Goal: Task Accomplishment & Management: Complete application form

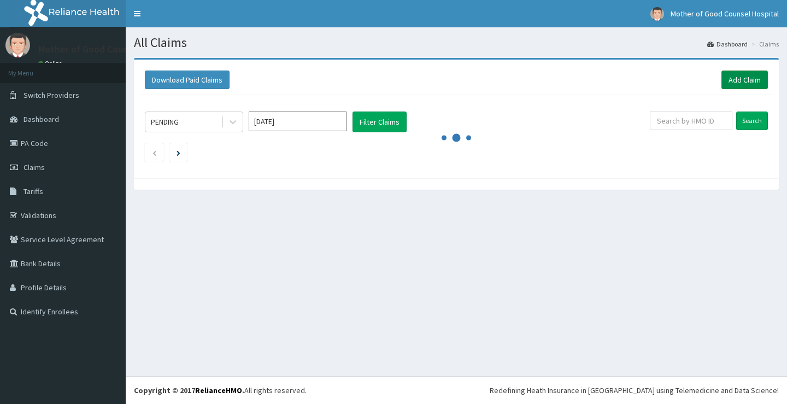
click at [736, 79] on link "Add Claim" at bounding box center [744, 79] width 46 height 19
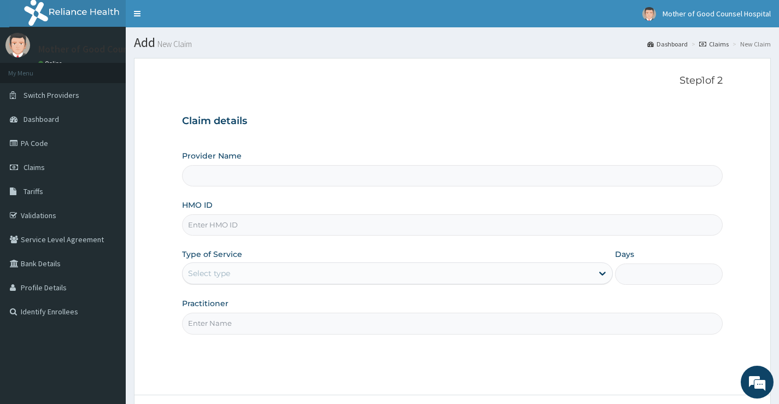
type input "Mother of Good Counsel Hospital"
click at [321, 226] on input "HMO ID" at bounding box center [452, 224] width 540 height 21
type input "IFP/10171/B"
click at [279, 273] on div "Select type" at bounding box center [388, 272] width 410 height 17
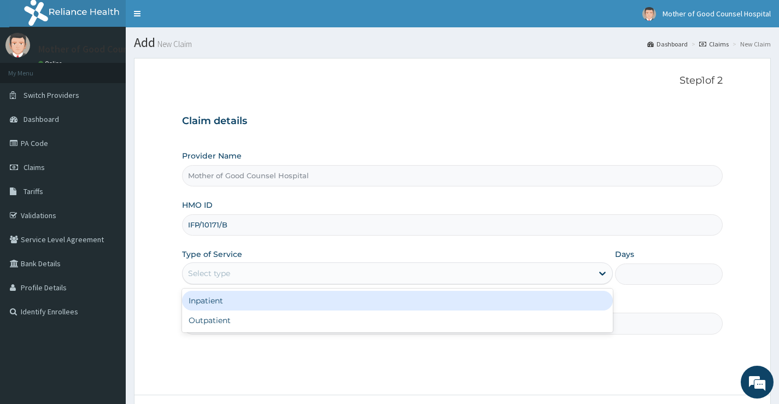
click at [251, 301] on div "Inpatient" at bounding box center [397, 301] width 431 height 20
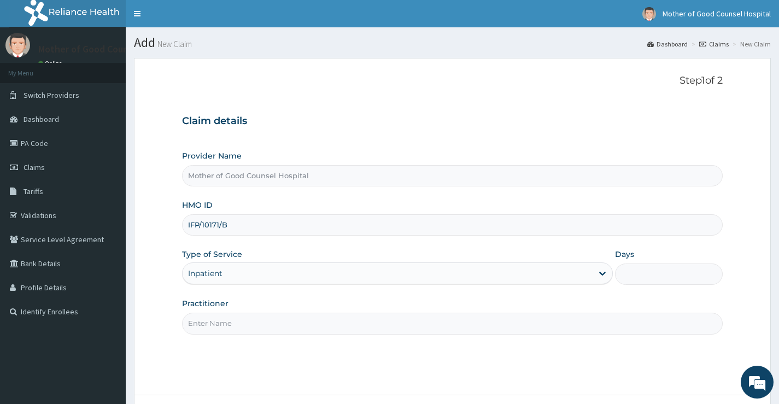
click at [327, 327] on input "Practitioner" at bounding box center [452, 323] width 540 height 21
type input "DR [PERSON_NAME]"
click at [628, 268] on input "Days" at bounding box center [669, 273] width 108 height 21
type input "1"
click at [526, 236] on input "IFP/10171/B" at bounding box center [452, 224] width 540 height 21
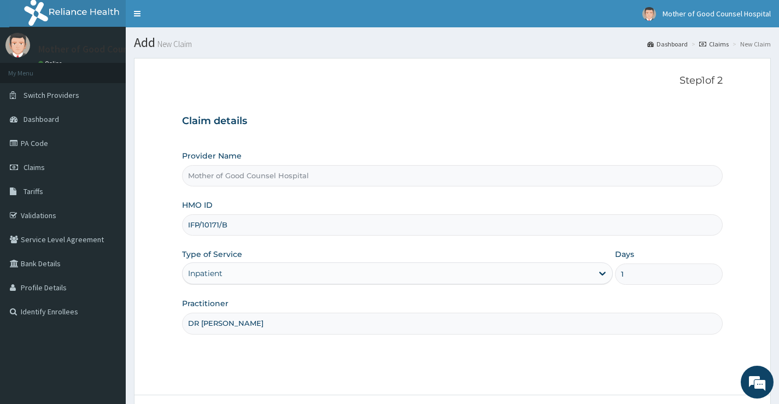
click at [419, 196] on div "Provider Name Mother of Good Counsel Hospital HMO ID IFP/10171/B Type of Servic…" at bounding box center [452, 242] width 540 height 184
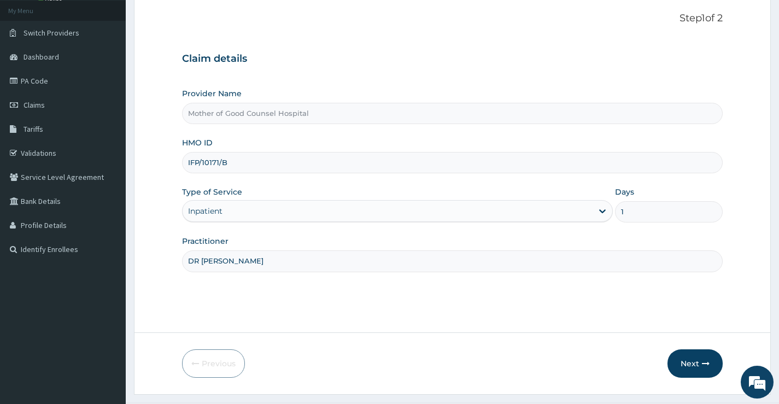
scroll to position [89, 0]
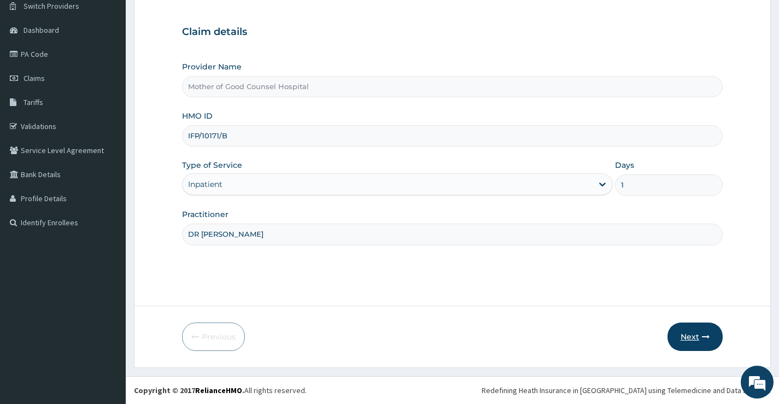
click at [699, 340] on button "Next" at bounding box center [694, 336] width 55 height 28
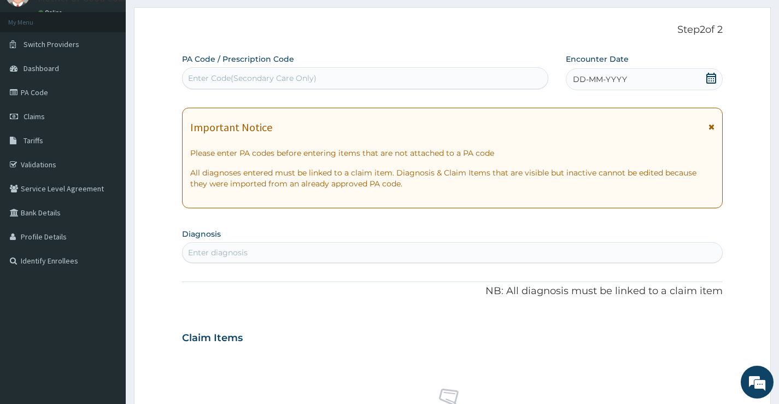
scroll to position [0, 0]
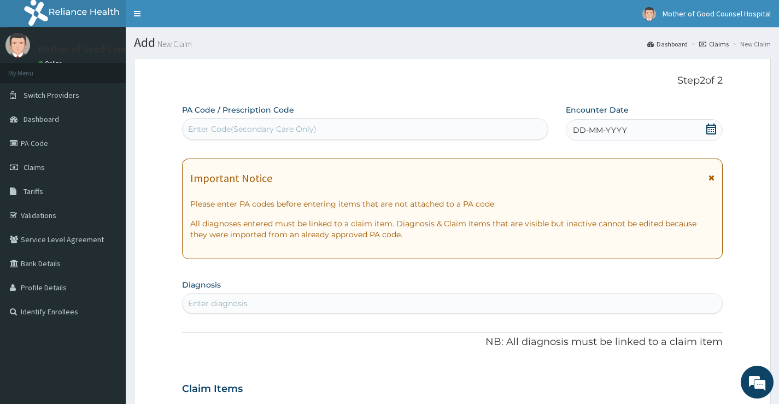
click at [576, 134] on span "DD-MM-YYYY" at bounding box center [600, 130] width 54 height 11
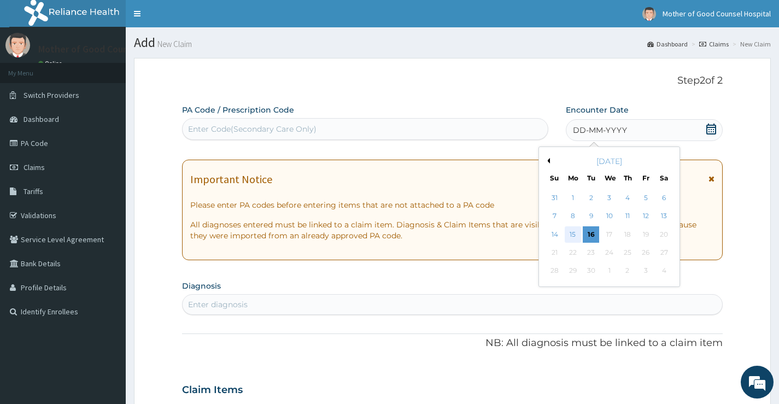
click at [574, 233] on div "15" at bounding box center [572, 234] width 16 height 16
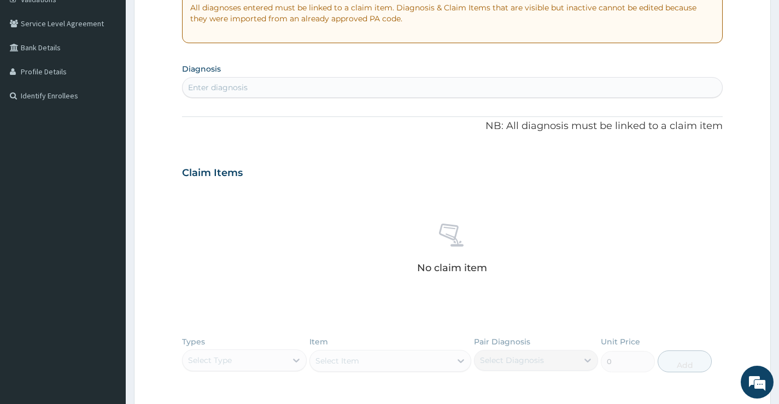
scroll to position [219, 0]
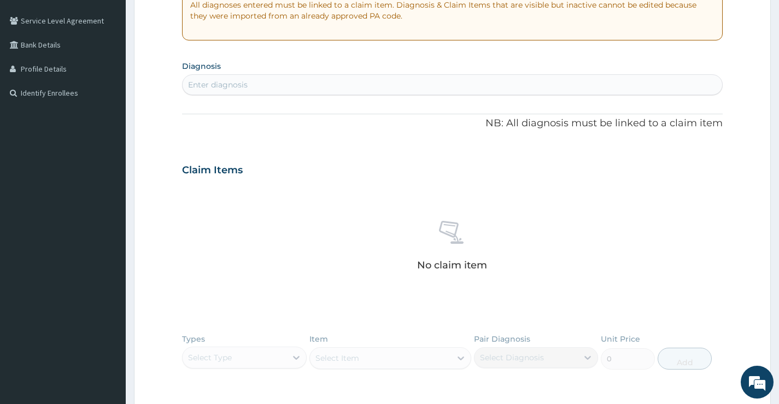
click at [269, 81] on div "Enter diagnosis" at bounding box center [452, 84] width 539 height 17
type input "mala"
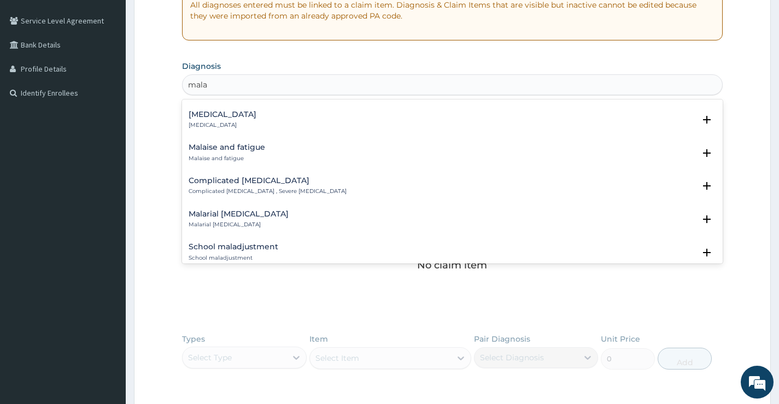
scroll to position [765, 0]
click at [274, 187] on p "Complicated [MEDICAL_DATA] , Severe [MEDICAL_DATA]" at bounding box center [268, 191] width 158 height 8
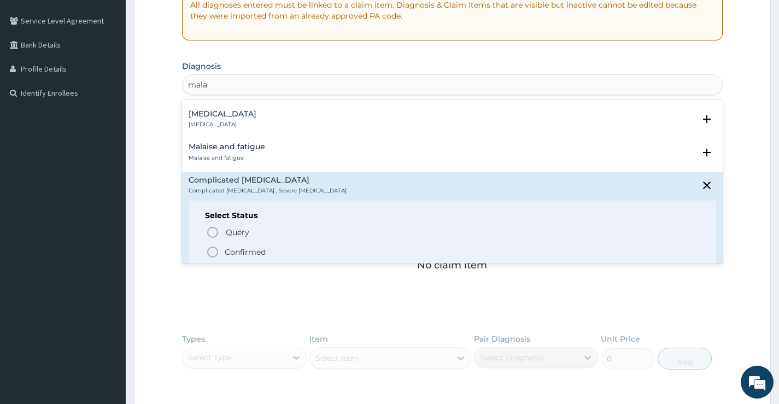
click at [216, 245] on icon "status option filled" at bounding box center [212, 251] width 13 height 13
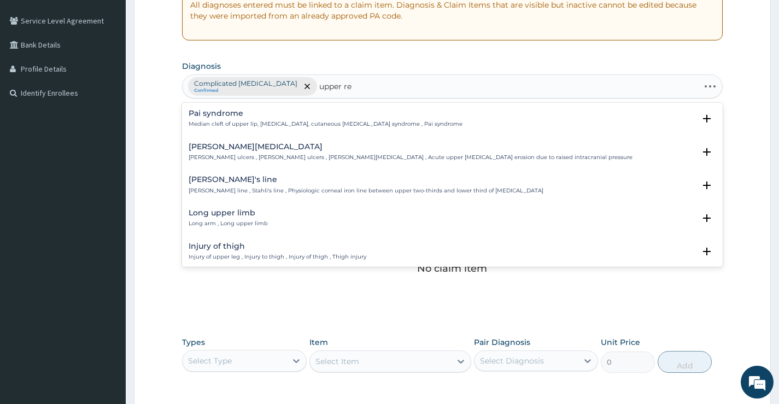
type input "upper res"
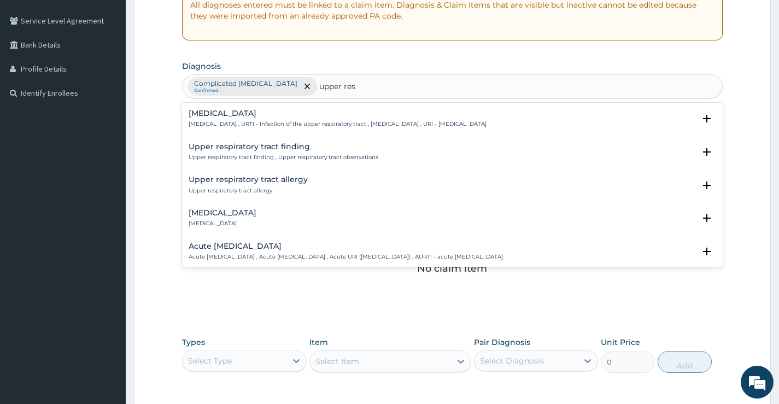
click at [228, 120] on p "[MEDICAL_DATA] , URTI - Infection of the upper respiratory tract , [MEDICAL_DAT…" at bounding box center [338, 124] width 298 height 8
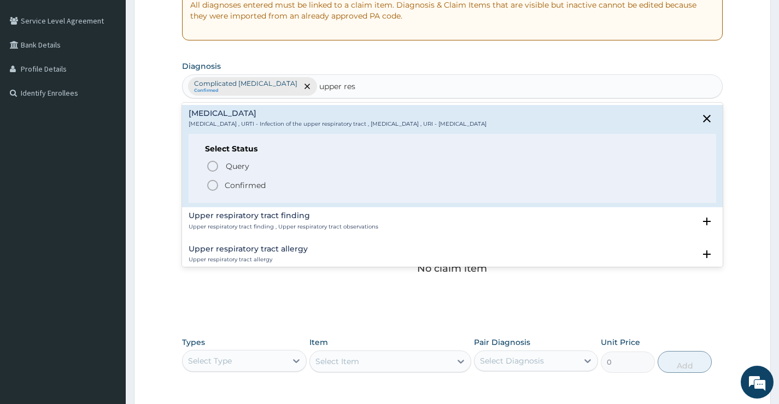
click at [211, 184] on icon "status option filled" at bounding box center [212, 185] width 13 height 13
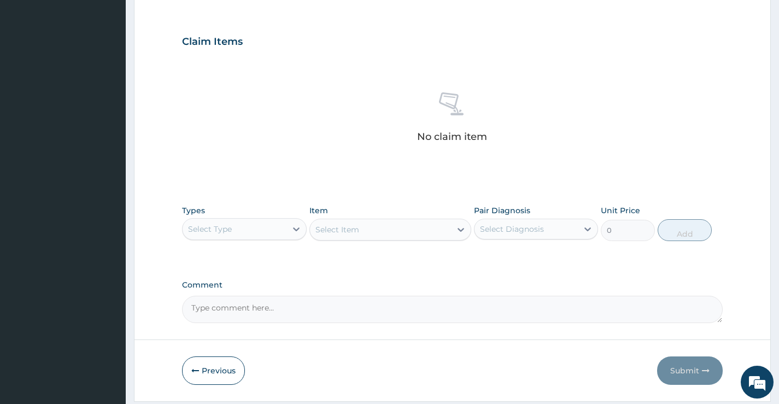
scroll to position [383, 0]
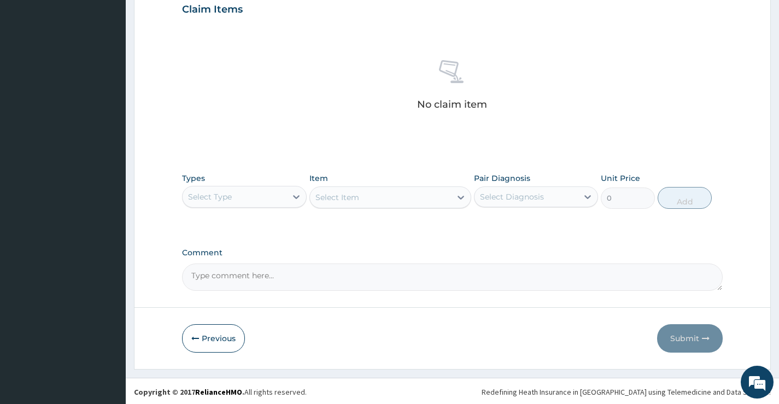
click at [279, 197] on div "Select Type" at bounding box center [234, 196] width 103 height 17
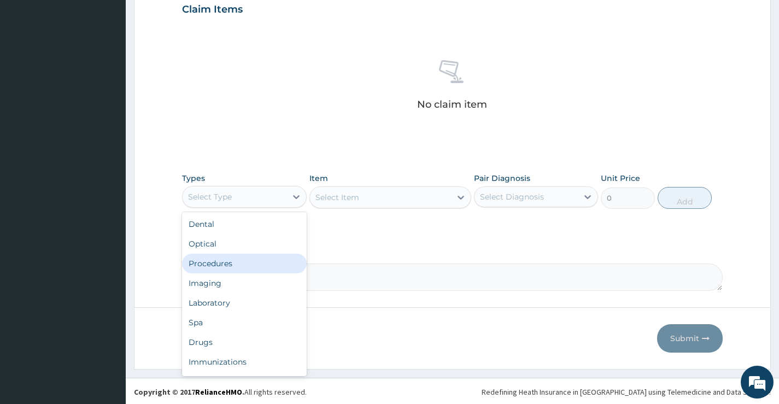
click at [235, 264] on div "Procedures" at bounding box center [244, 264] width 124 height 20
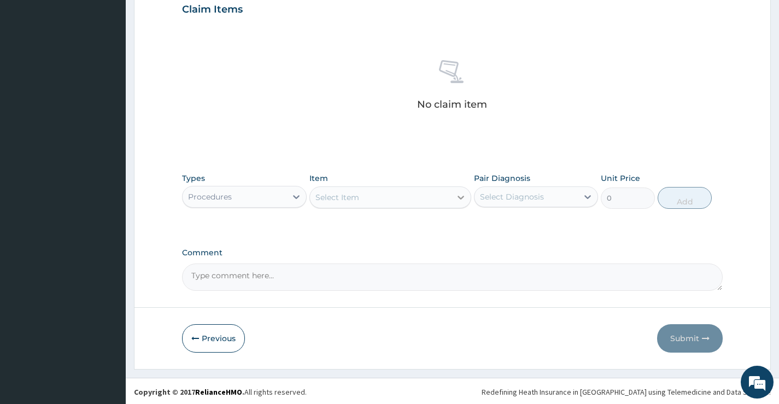
click at [457, 193] on icon at bounding box center [460, 197] width 11 height 11
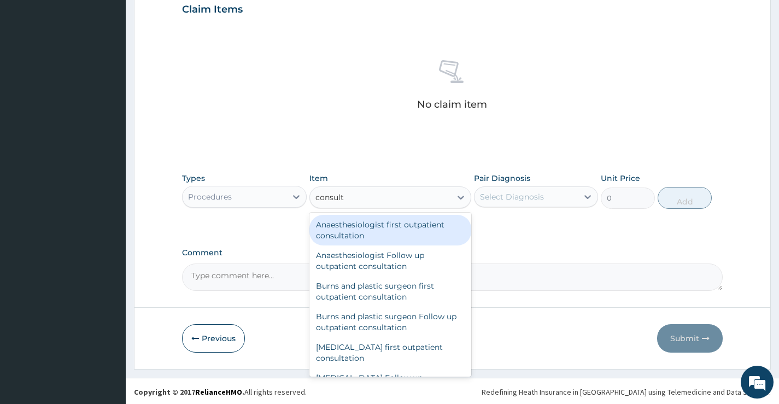
type input "consulta"
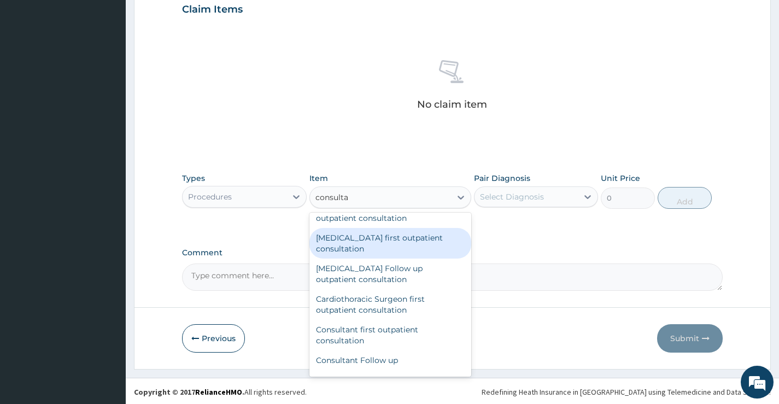
scroll to position [164, 0]
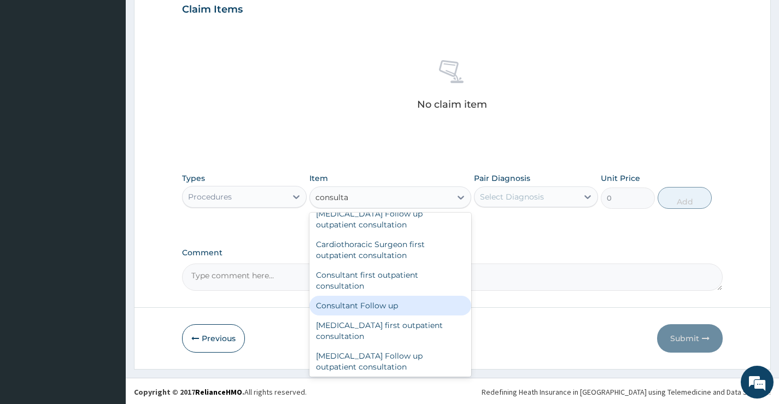
click at [396, 304] on div "Consultant Follow up" at bounding box center [390, 306] width 162 height 20
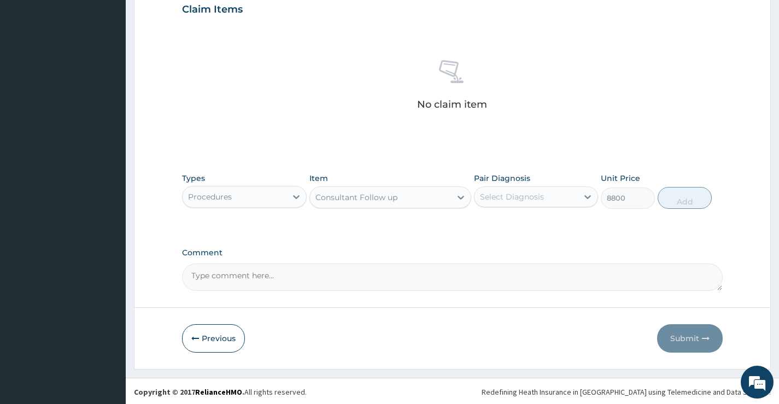
click at [449, 204] on div "Consultant Follow up" at bounding box center [381, 197] width 142 height 17
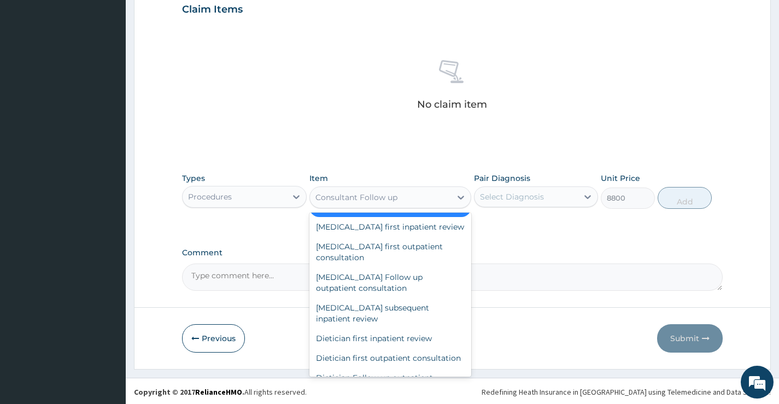
scroll to position [46038, 0]
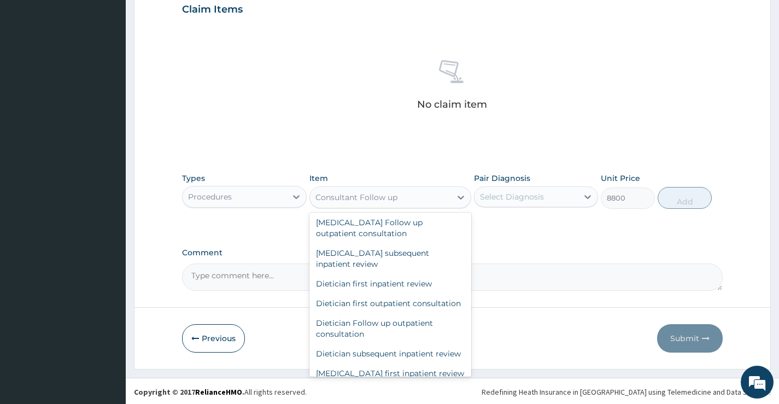
type input "2200"
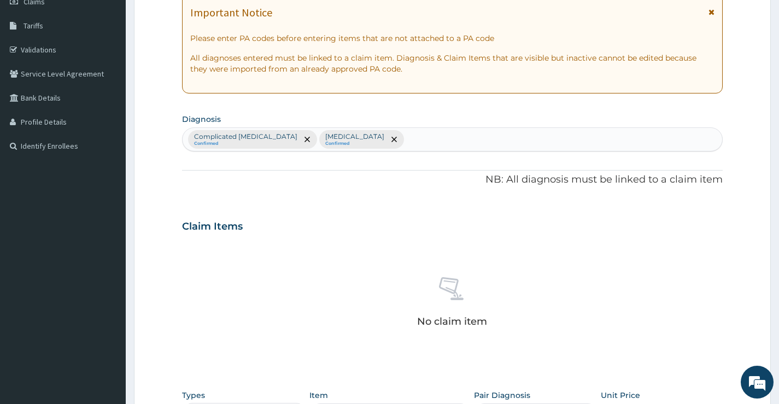
scroll to position [383, 0]
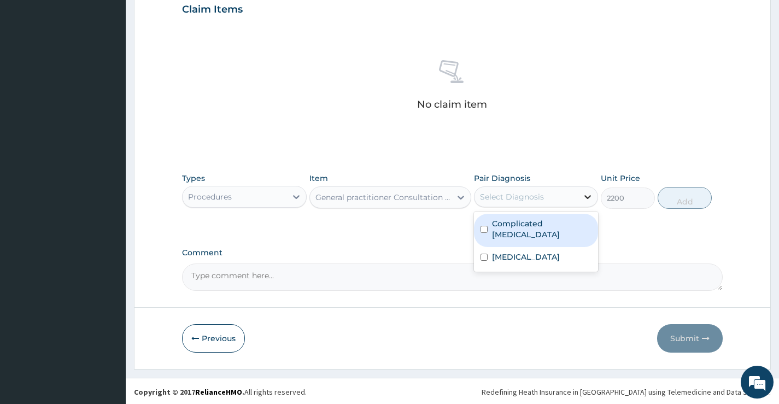
click at [579, 198] on div at bounding box center [588, 197] width 20 height 20
click at [482, 226] on input "checkbox" at bounding box center [483, 229] width 7 height 7
checkbox input "true"
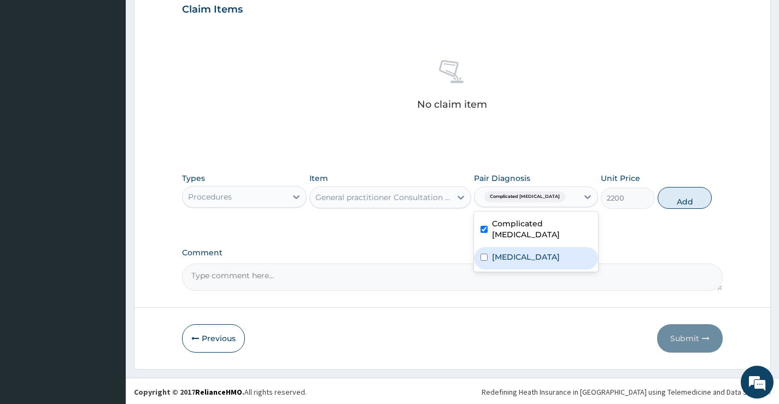
click at [486, 254] on input "checkbox" at bounding box center [483, 257] width 7 height 7
checkbox input "true"
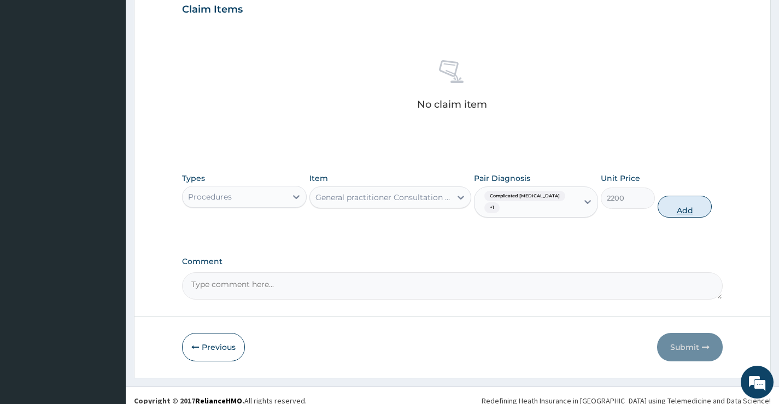
click at [697, 201] on button "Add" at bounding box center [684, 207] width 54 height 22
type input "0"
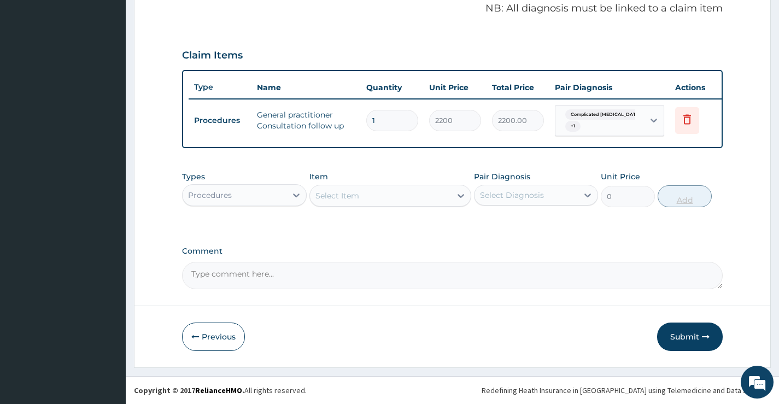
scroll to position [345, 0]
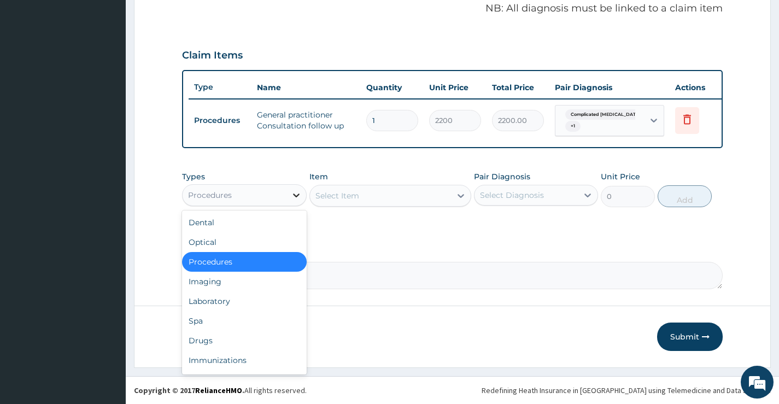
click at [295, 194] on icon at bounding box center [296, 195] width 11 height 11
click at [231, 301] on div "Laboratory" at bounding box center [244, 301] width 124 height 20
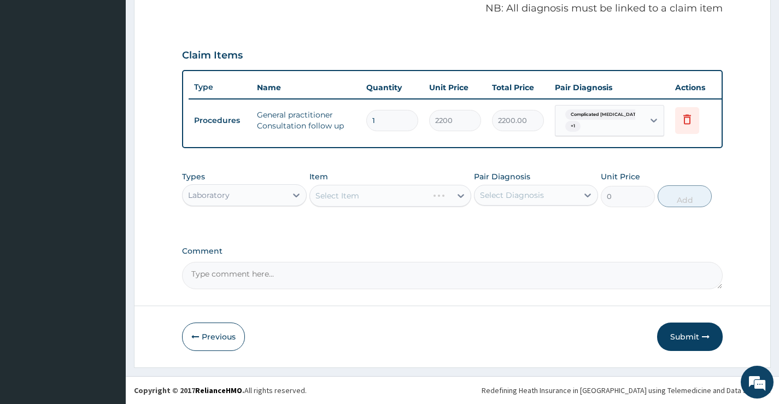
click at [389, 198] on div "Select Item" at bounding box center [390, 196] width 162 height 22
click at [459, 201] on div "Select Item" at bounding box center [390, 196] width 162 height 22
click at [454, 194] on div at bounding box center [461, 196] width 20 height 20
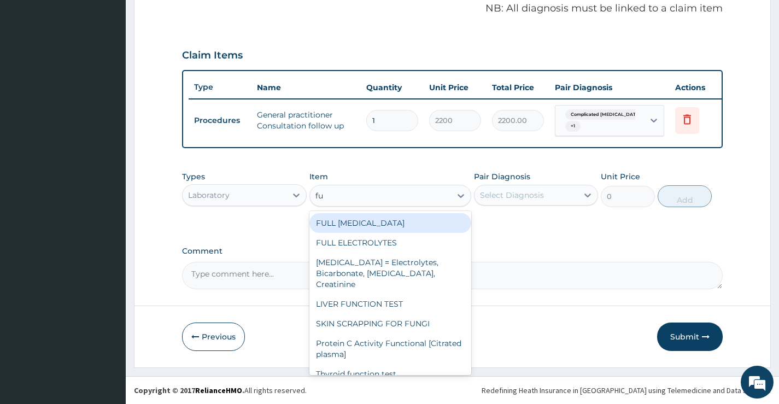
type input "f"
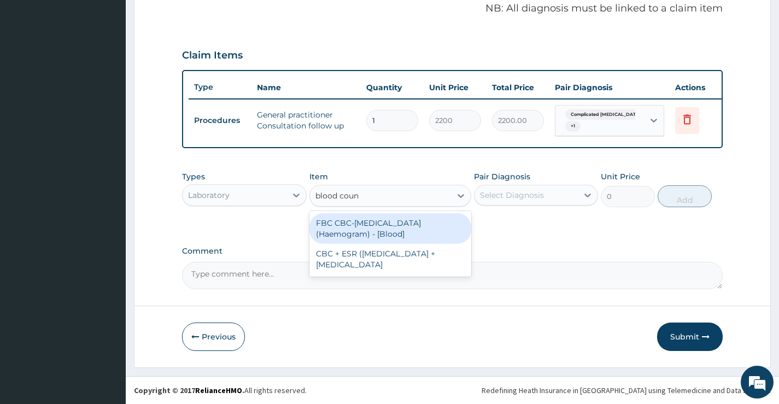
type input "[MEDICAL_DATA]"
click at [419, 226] on div "FBC CBC-[MEDICAL_DATA] (Haemogram) - [Blood]" at bounding box center [390, 228] width 162 height 31
type input "3600"
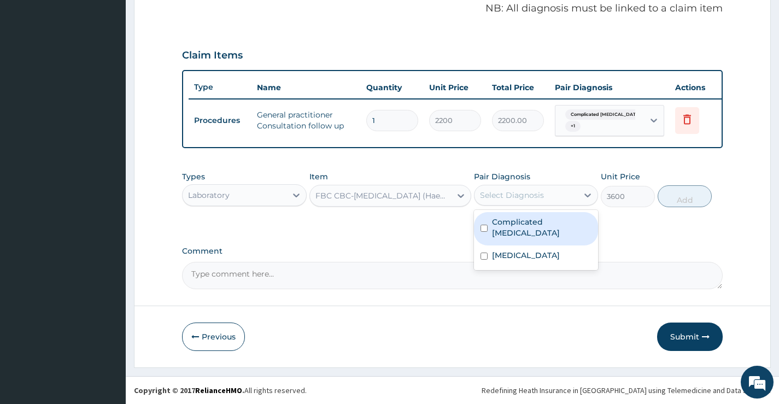
click at [564, 199] on div "Select Diagnosis" at bounding box center [525, 194] width 103 height 17
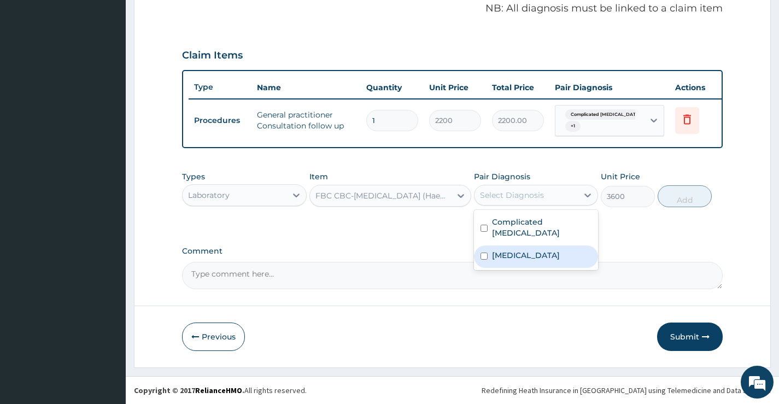
click at [481, 252] on input "checkbox" at bounding box center [483, 255] width 7 height 7
checkbox input "true"
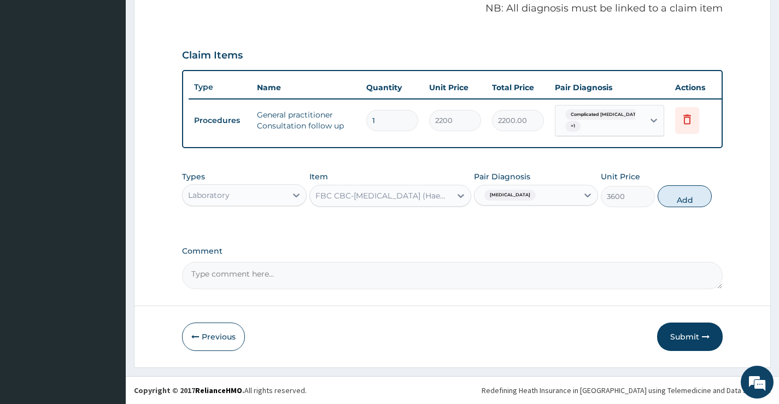
click at [683, 201] on button "Add" at bounding box center [684, 196] width 54 height 22
type input "0"
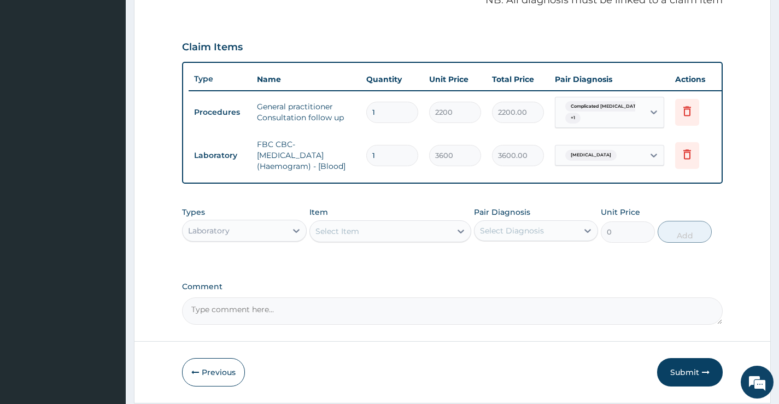
click at [425, 240] on div "Select Item" at bounding box center [381, 230] width 142 height 17
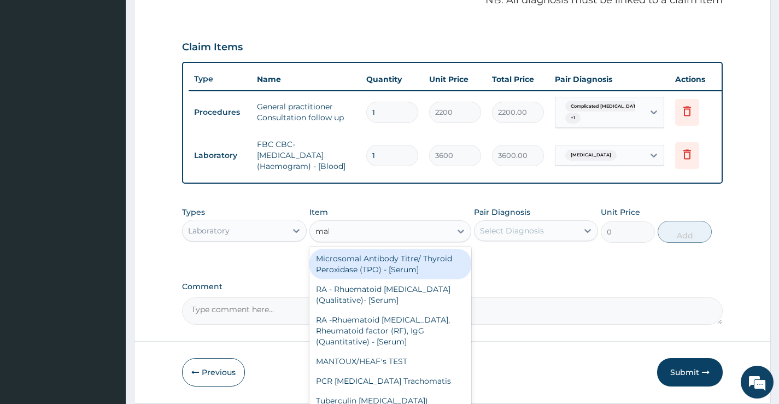
type input "mala"
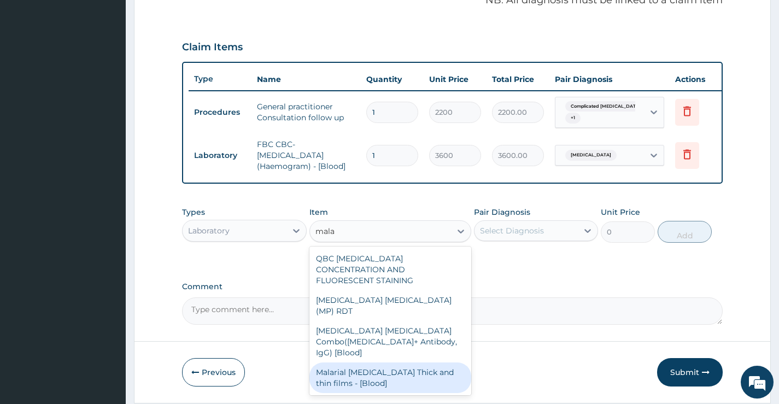
click at [395, 362] on div "Malarial [MEDICAL_DATA] Thick and thin films - [Blood]" at bounding box center [390, 377] width 162 height 31
type input "1800"
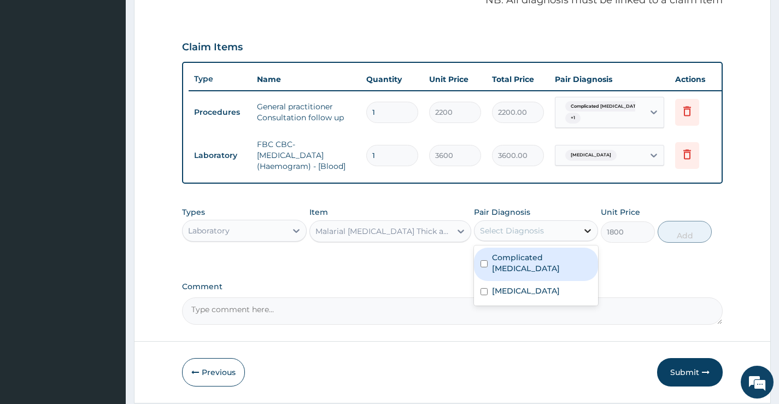
click at [586, 236] on icon at bounding box center [587, 230] width 11 height 11
click at [477, 266] on div "Complicated [MEDICAL_DATA]" at bounding box center [536, 264] width 124 height 33
checkbox input "true"
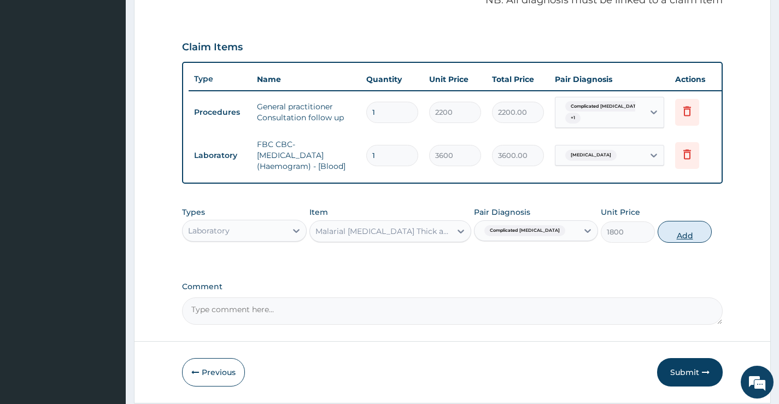
click at [672, 240] on button "Add" at bounding box center [684, 232] width 54 height 22
type input "0"
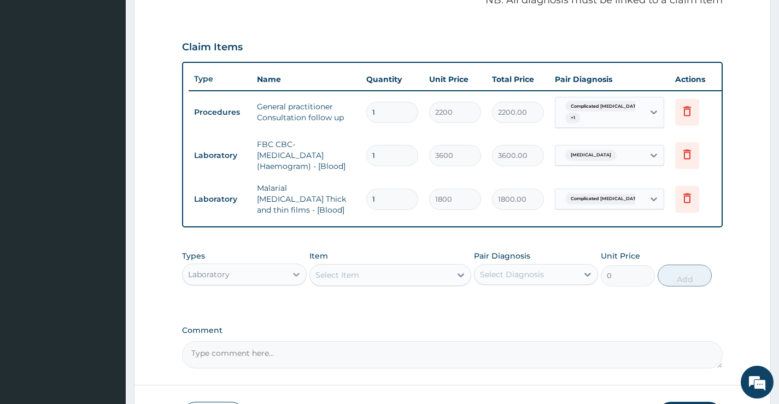
click at [289, 280] on div at bounding box center [296, 274] width 20 height 20
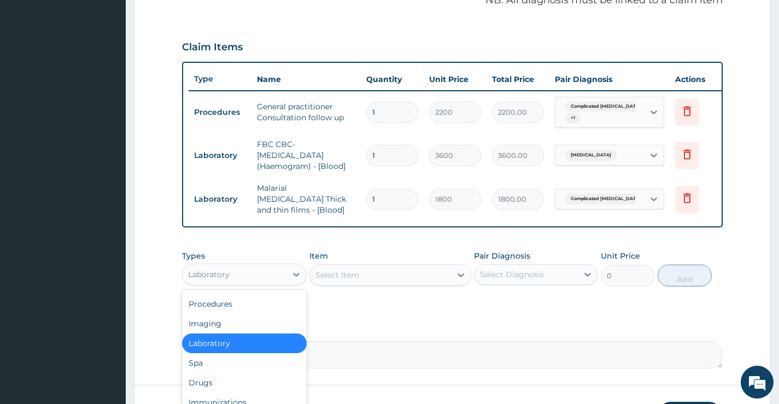
scroll to position [0, 0]
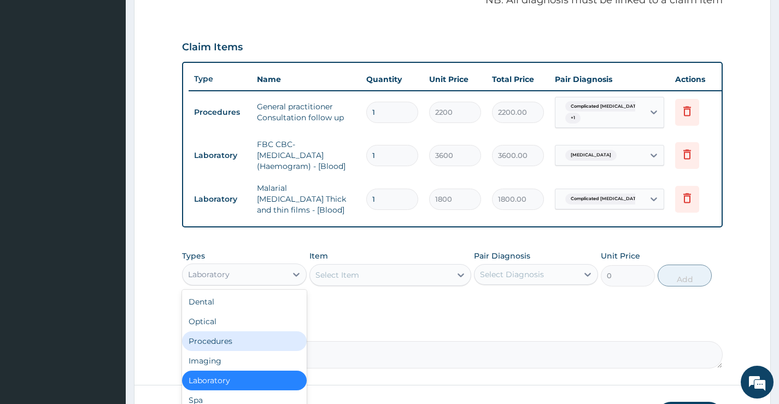
click at [237, 344] on div "Procedures" at bounding box center [244, 341] width 124 height 20
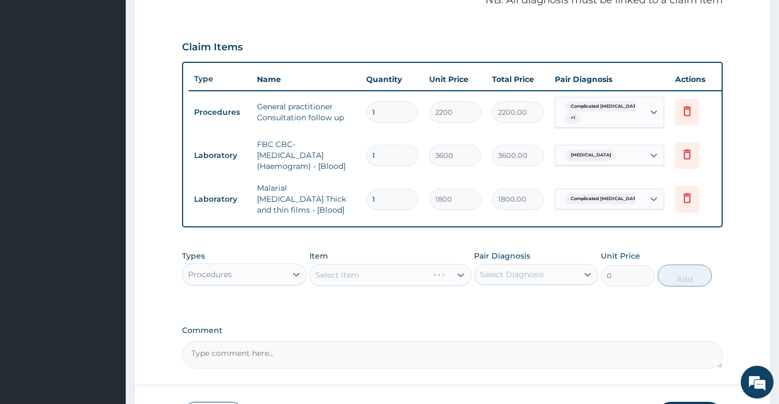
click at [441, 276] on div "Select Item" at bounding box center [390, 275] width 162 height 22
click at [456, 279] on icon at bounding box center [460, 274] width 11 height 11
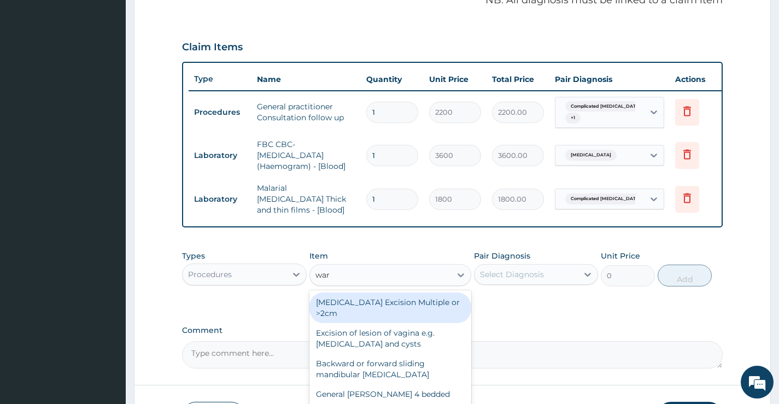
type input "[PERSON_NAME]"
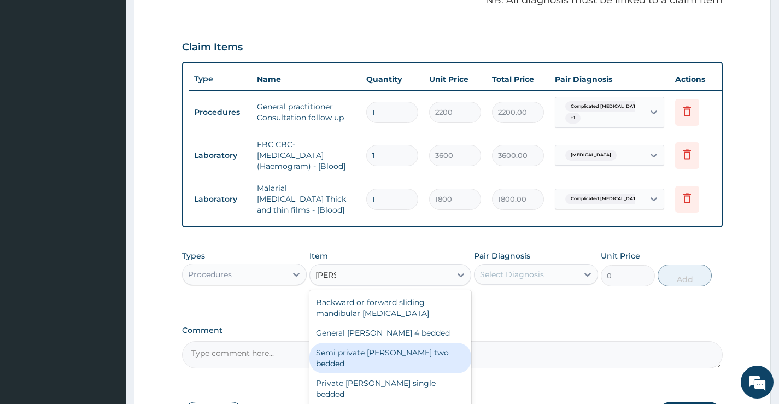
click at [402, 356] on div "Semi private [PERSON_NAME] two bedded" at bounding box center [390, 358] width 162 height 31
type input "7150"
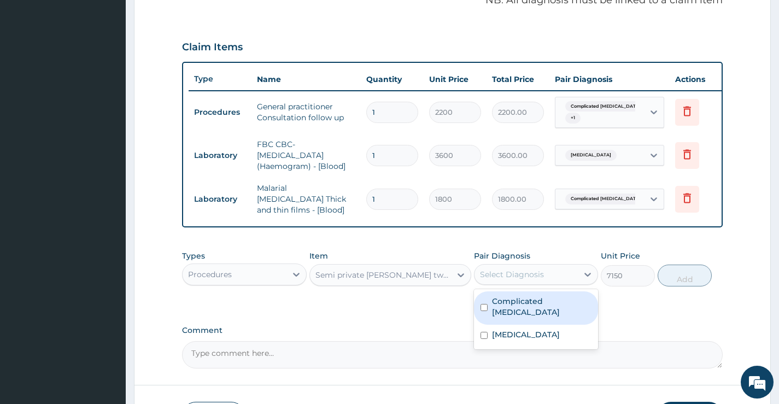
click at [574, 280] on div "Select Diagnosis" at bounding box center [525, 274] width 103 height 17
click at [481, 304] on input "checkbox" at bounding box center [483, 307] width 7 height 7
checkbox input "true"
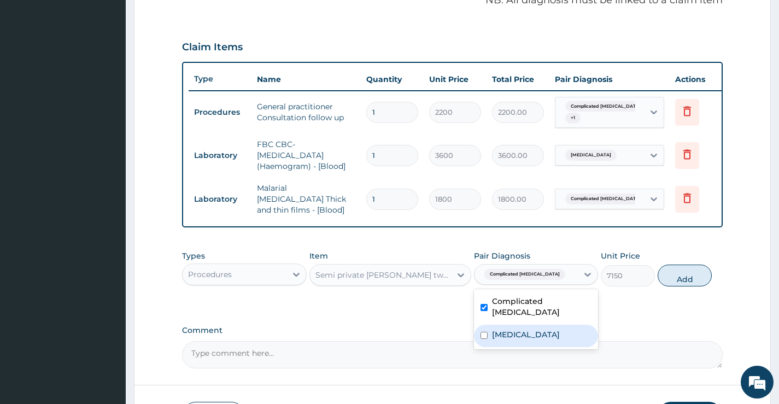
click at [482, 332] on input "checkbox" at bounding box center [483, 335] width 7 height 7
checkbox input "true"
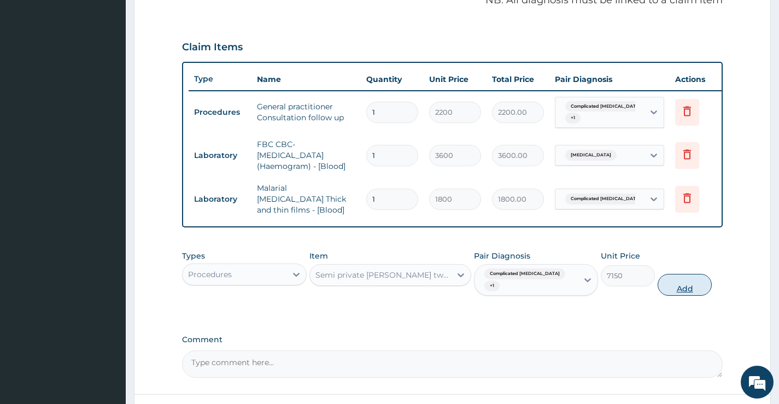
click at [680, 281] on button "Add" at bounding box center [684, 285] width 54 height 22
type input "0"
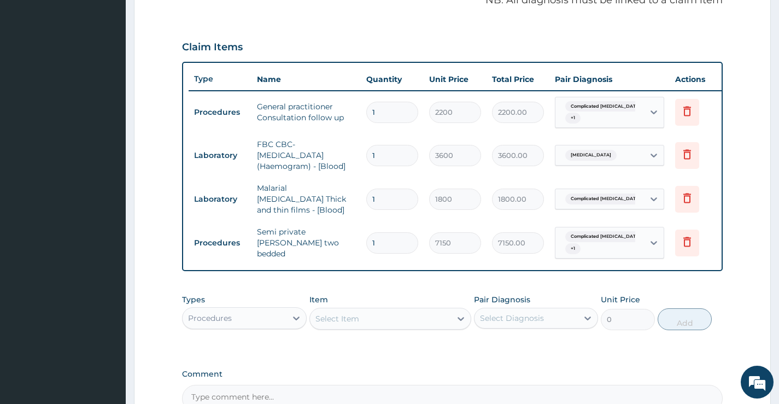
click at [448, 323] on div "Select Item" at bounding box center [381, 318] width 142 height 17
type input "n"
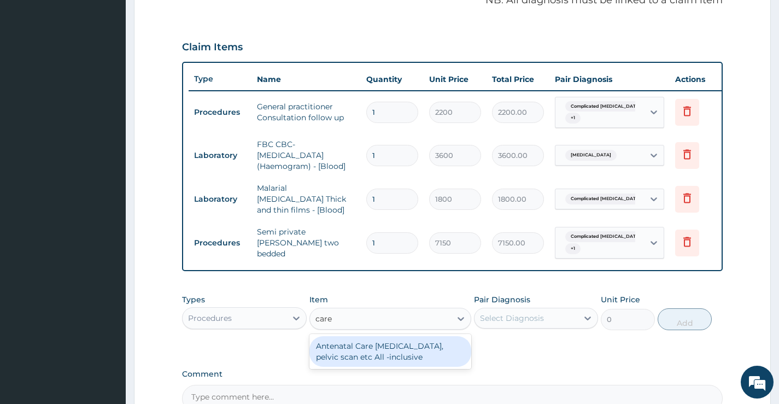
type input "care"
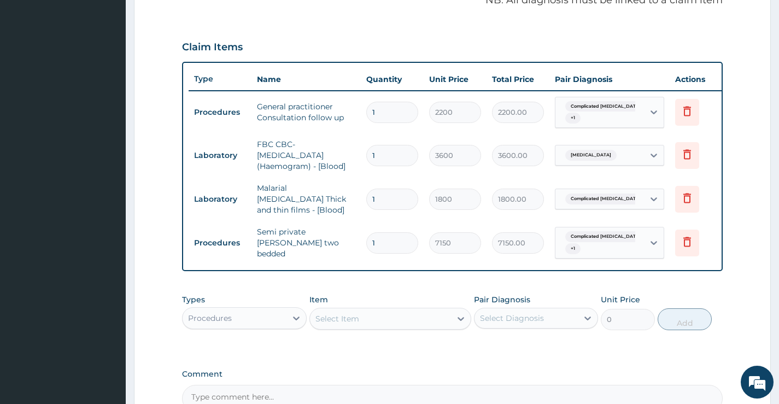
click at [580, 329] on div "Pair Diagnosis Select Diagnosis" at bounding box center [536, 312] width 124 height 36
click at [589, 322] on icon at bounding box center [587, 318] width 11 height 11
click at [299, 322] on icon at bounding box center [296, 318] width 11 height 11
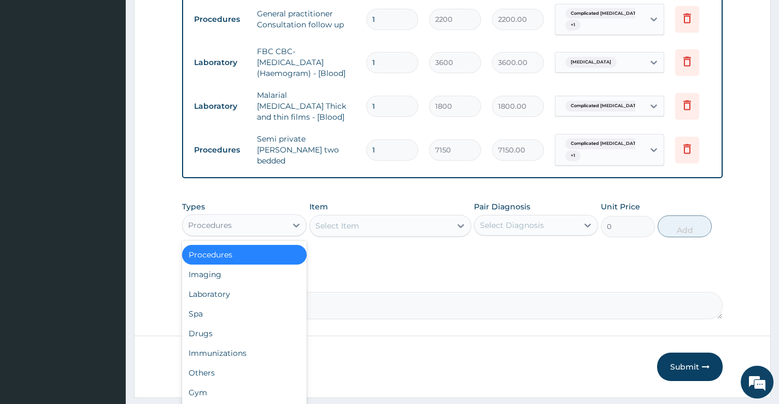
scroll to position [469, 0]
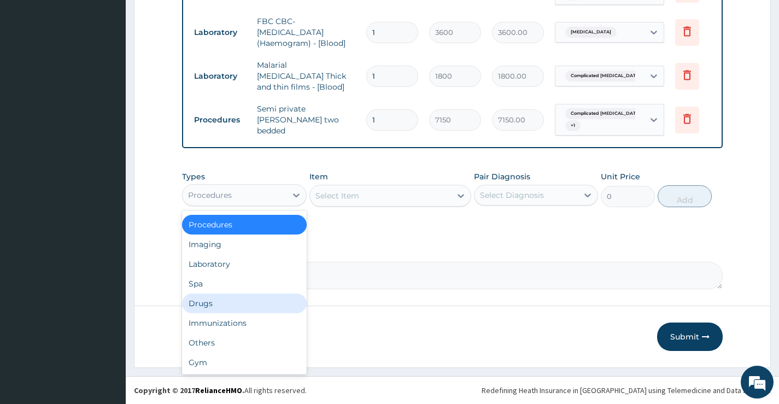
click at [239, 305] on div "Drugs" at bounding box center [244, 303] width 124 height 20
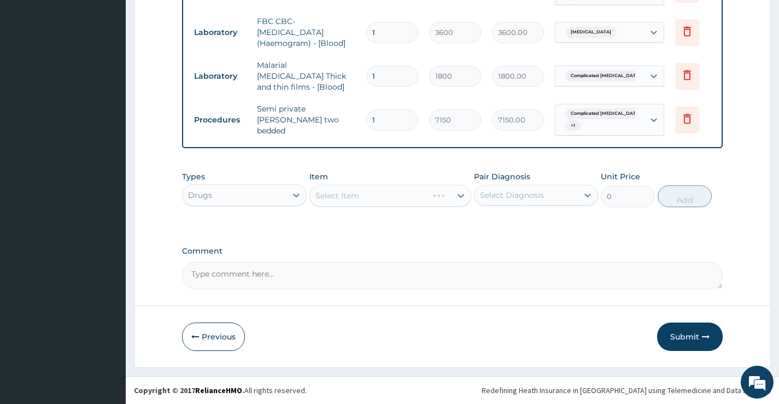
click at [424, 201] on div "Select Item" at bounding box center [390, 196] width 162 height 22
click at [458, 194] on icon at bounding box center [460, 195] width 11 height 11
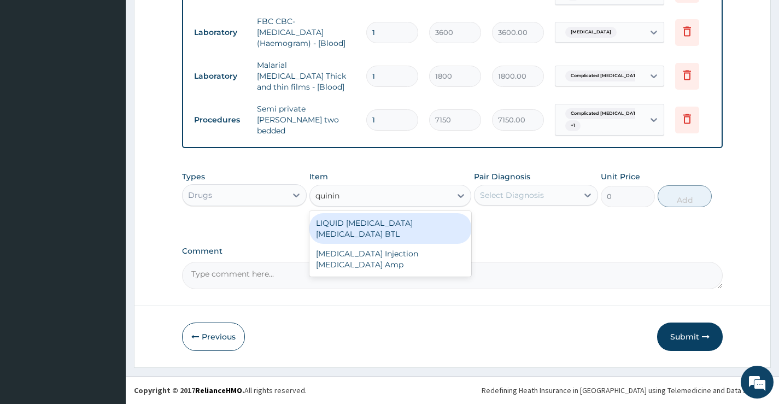
type input "[MEDICAL_DATA]"
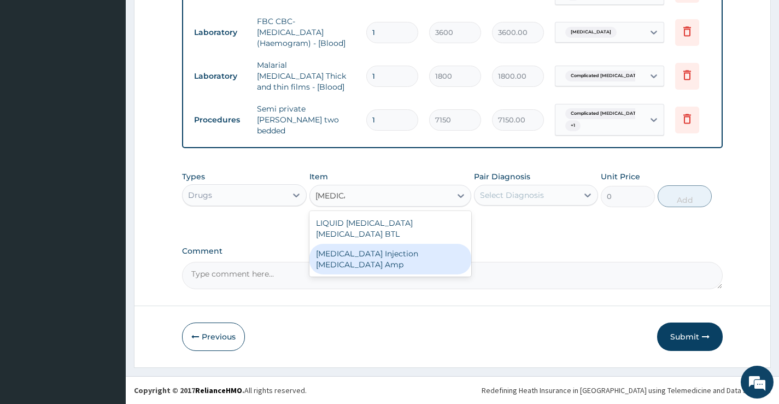
click at [428, 246] on div "[MEDICAL_DATA] Injection [MEDICAL_DATA] Amp" at bounding box center [390, 259] width 162 height 31
type input "1552.5"
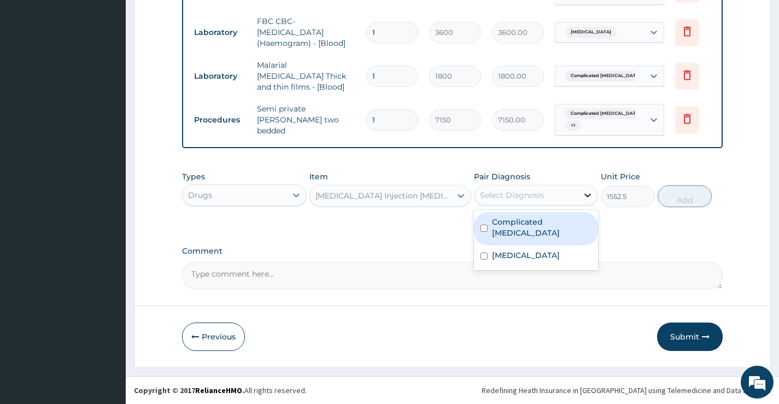
click at [588, 199] on icon at bounding box center [587, 195] width 11 height 11
click at [482, 225] on input "checkbox" at bounding box center [483, 228] width 7 height 7
checkbox input "true"
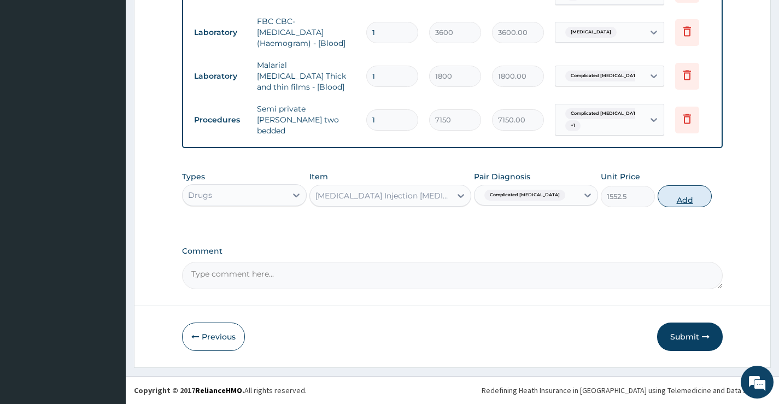
click at [678, 193] on button "Add" at bounding box center [684, 196] width 54 height 22
type input "0"
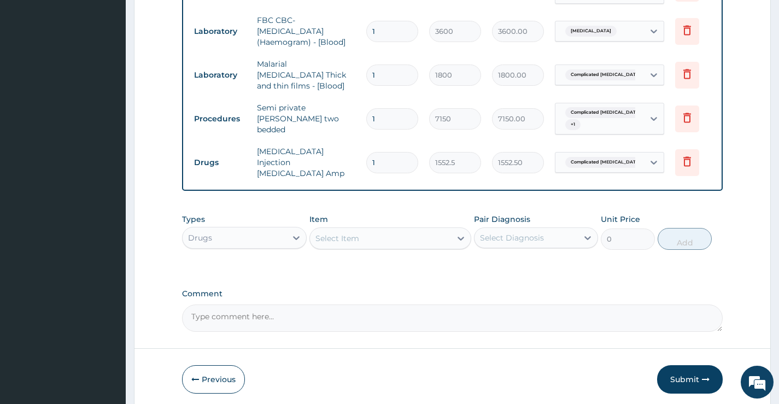
type input "0.00"
type input "3"
type input "4657.50"
type input "3"
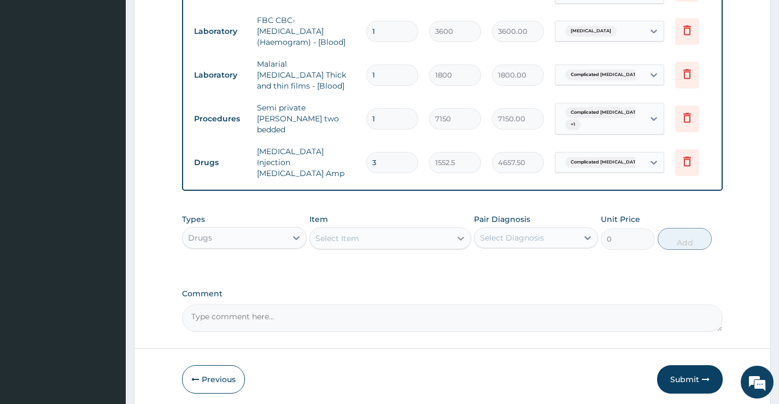
click at [455, 238] on div at bounding box center [461, 238] width 20 height 20
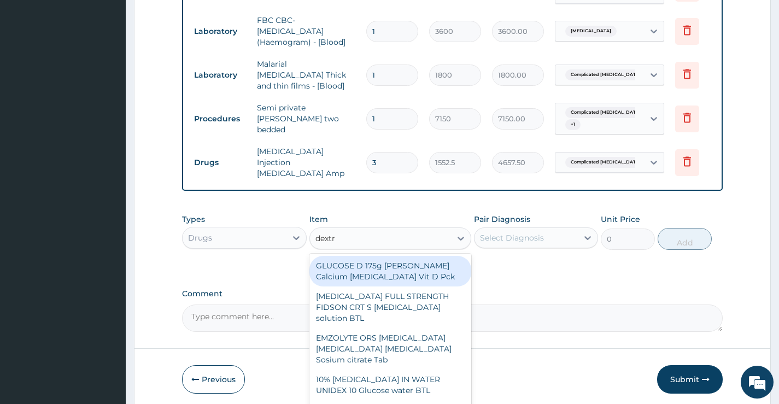
type input "dextro"
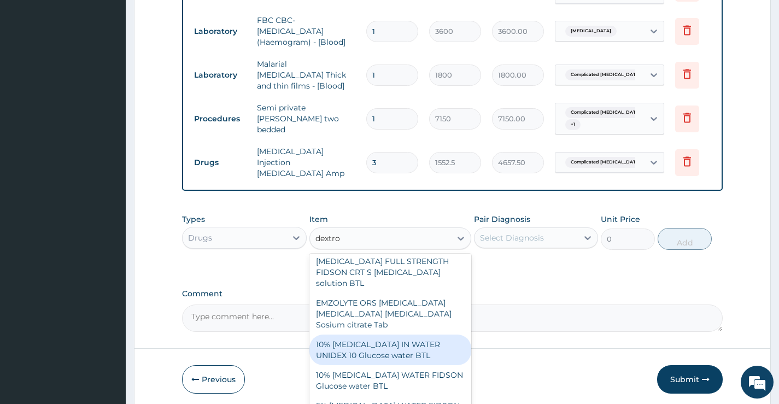
scroll to position [55, 0]
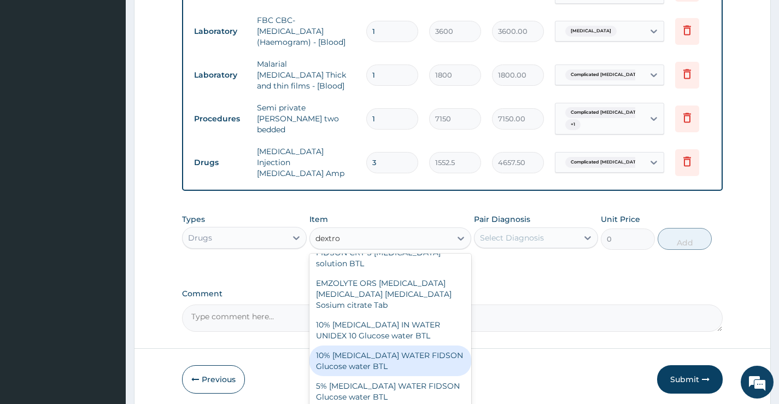
click at [419, 357] on div "10% [MEDICAL_DATA] WATER FIDSON Glucose water BTL" at bounding box center [390, 360] width 162 height 31
type input "1100.5"
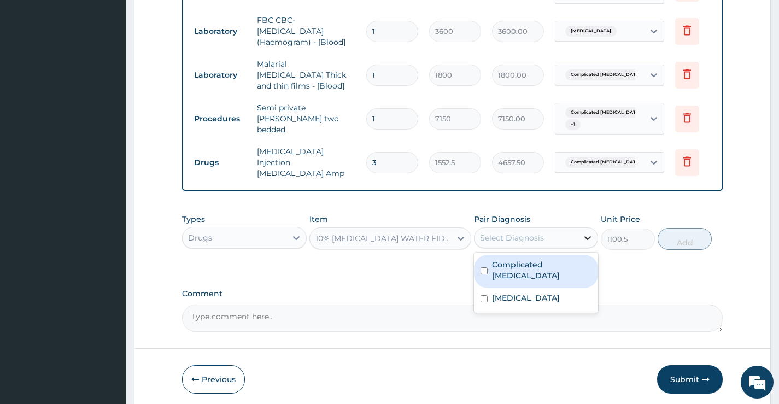
click at [593, 239] on div at bounding box center [588, 238] width 20 height 20
click at [481, 267] on input "checkbox" at bounding box center [483, 270] width 7 height 7
checkbox input "true"
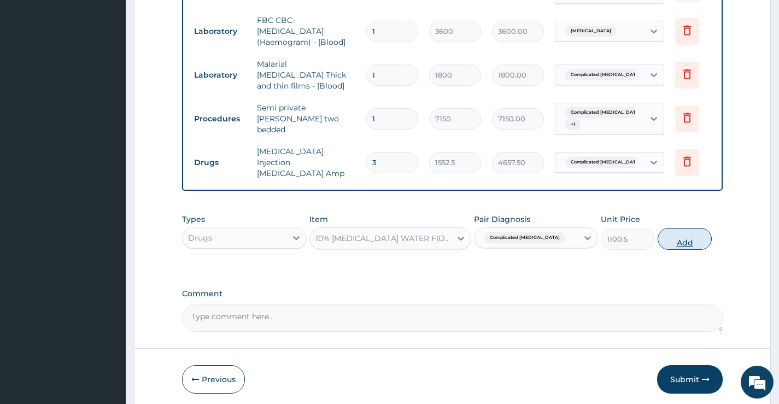
click at [684, 233] on button "Add" at bounding box center [684, 239] width 54 height 22
type input "0"
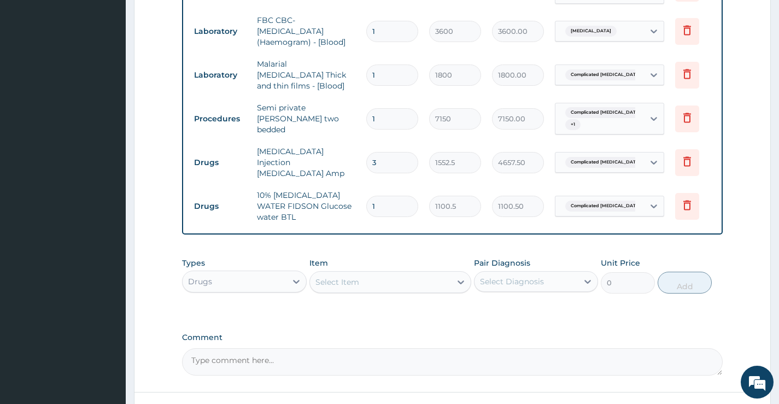
type input "0.00"
type input "3"
type input "3301.50"
type input "3"
click at [454, 334] on label "Comment" at bounding box center [452, 337] width 540 height 9
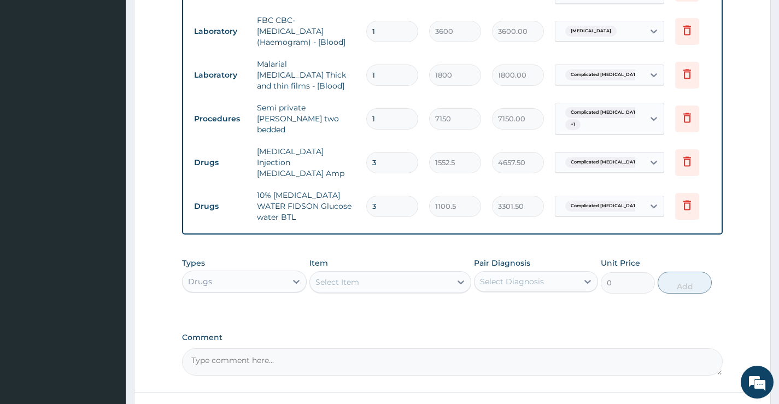
click at [454, 348] on textarea "Comment" at bounding box center [452, 361] width 540 height 27
click at [458, 282] on icon at bounding box center [460, 281] width 11 height 11
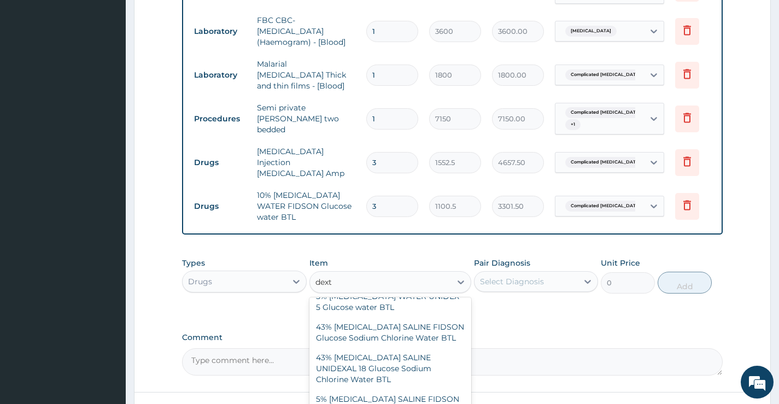
scroll to position [138, 0]
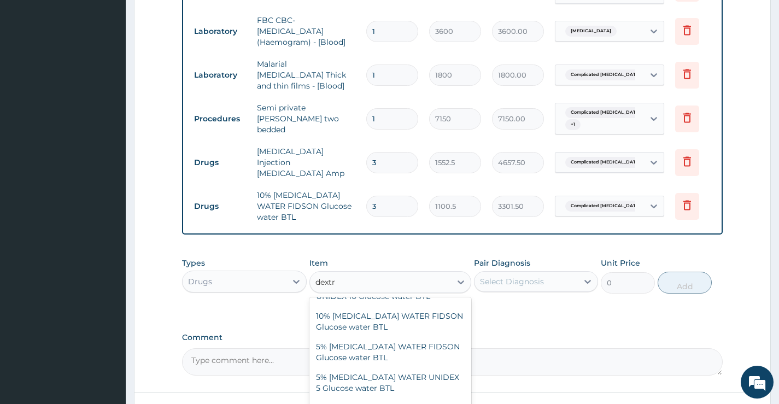
type input "dextro"
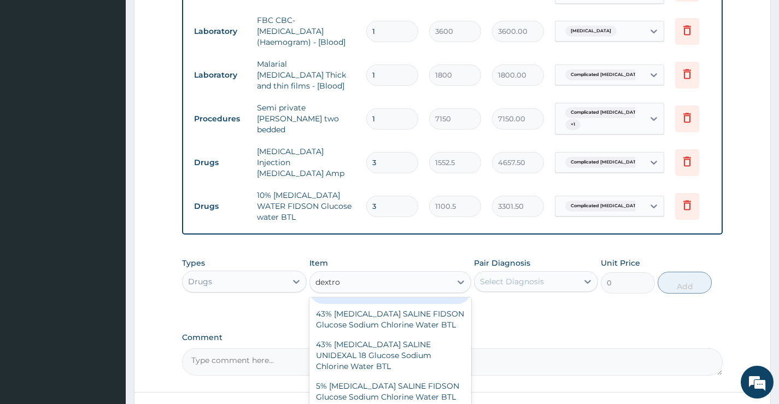
scroll to position [247, 0]
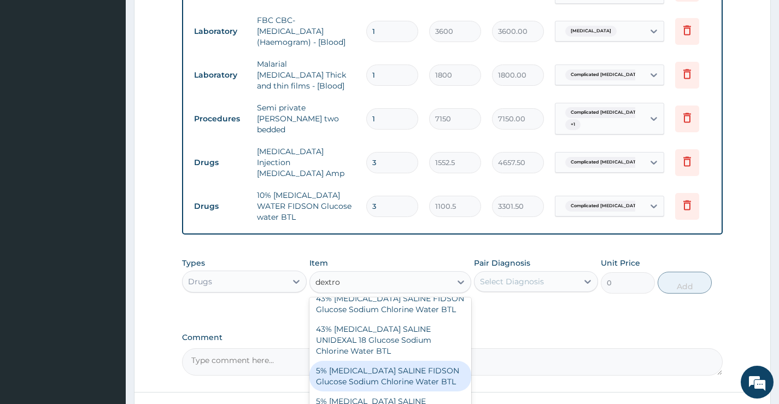
click at [419, 364] on div "5% [MEDICAL_DATA] SALINE FIDSON Glucose Sodium Chlorine Water BTL" at bounding box center [390, 376] width 162 height 31
type input "1150"
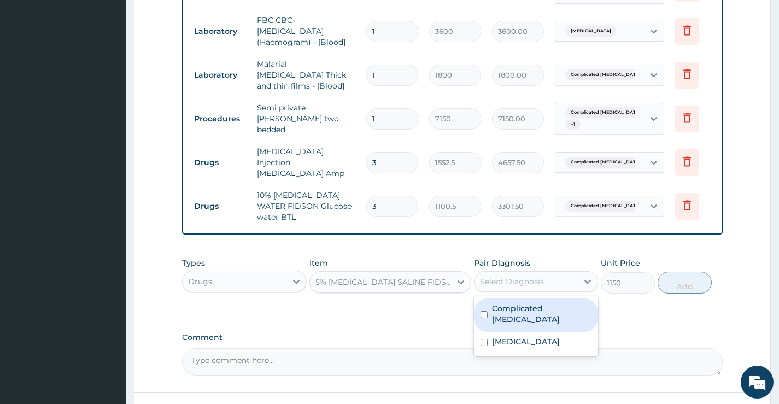
click at [577, 283] on div "Select Diagnosis" at bounding box center [525, 281] width 103 height 17
click at [485, 311] on input "checkbox" at bounding box center [483, 314] width 7 height 7
checkbox input "true"
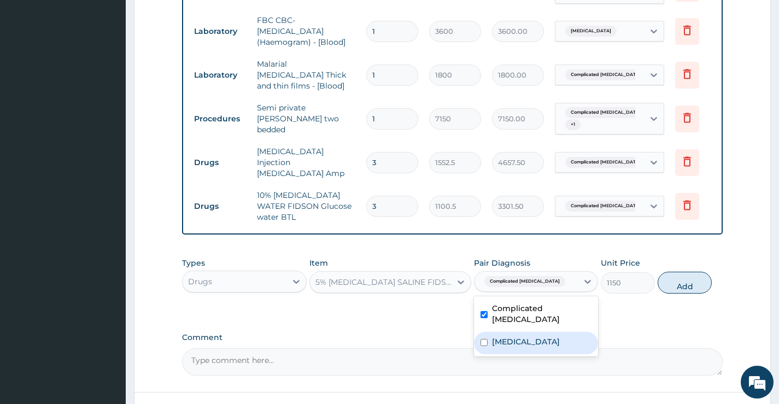
click at [485, 339] on input "checkbox" at bounding box center [483, 342] width 7 height 7
checkbox input "true"
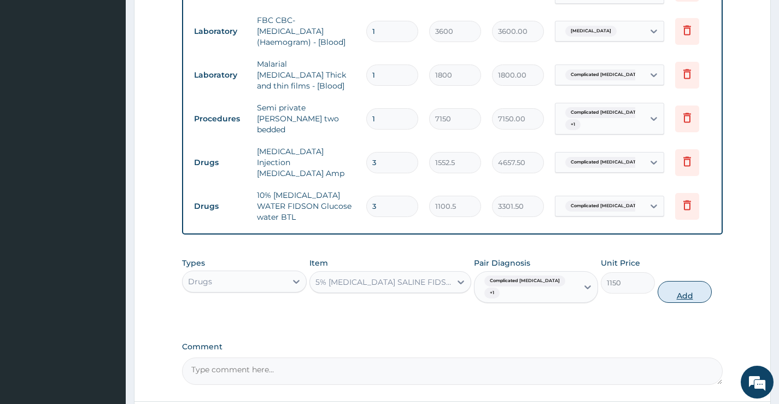
click at [670, 281] on button "Add" at bounding box center [684, 292] width 54 height 22
type input "0"
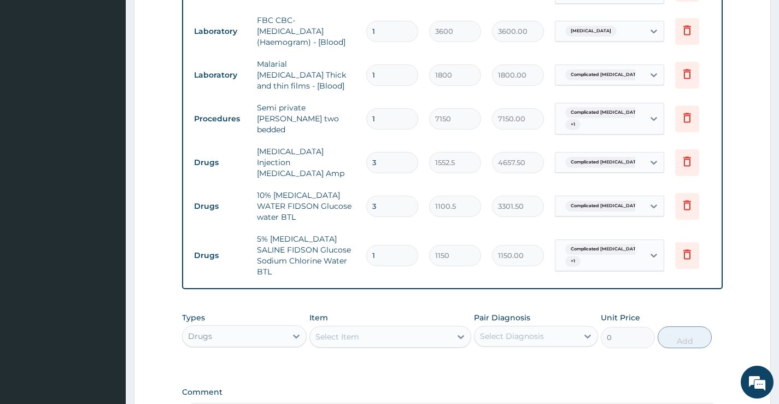
type input "0.00"
type input "3"
type input "3450.00"
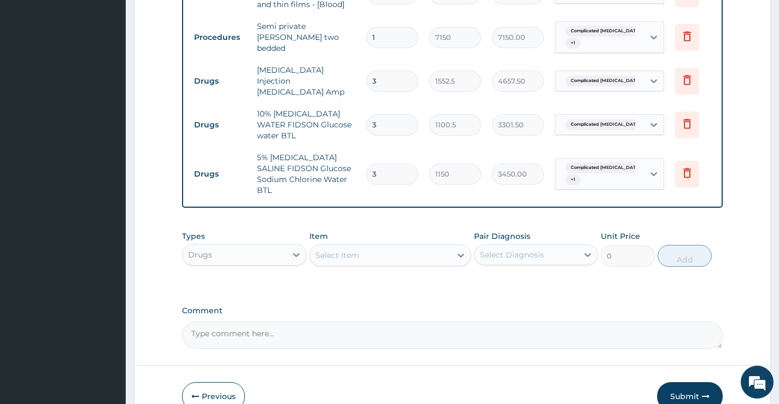
scroll to position [578, 0]
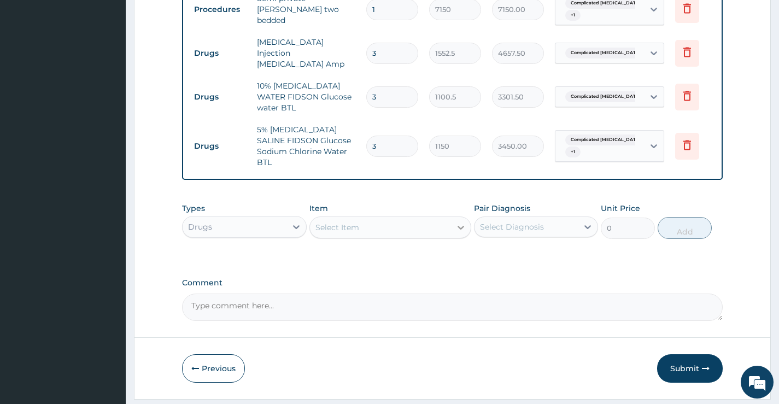
type input "3"
click at [459, 222] on icon at bounding box center [460, 227] width 11 height 11
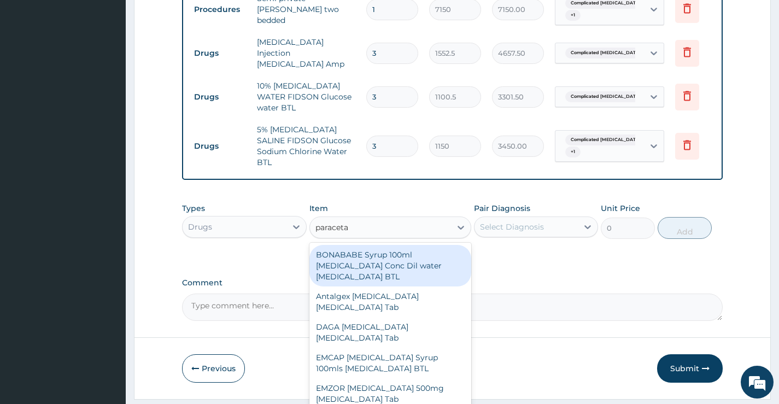
type input "paracetam"
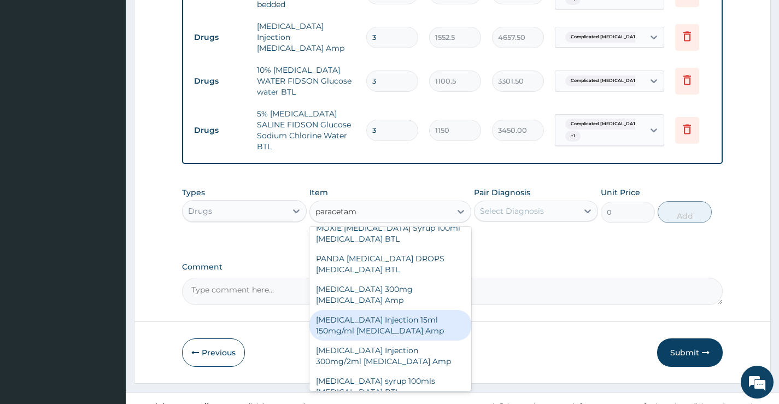
scroll to position [372, 0]
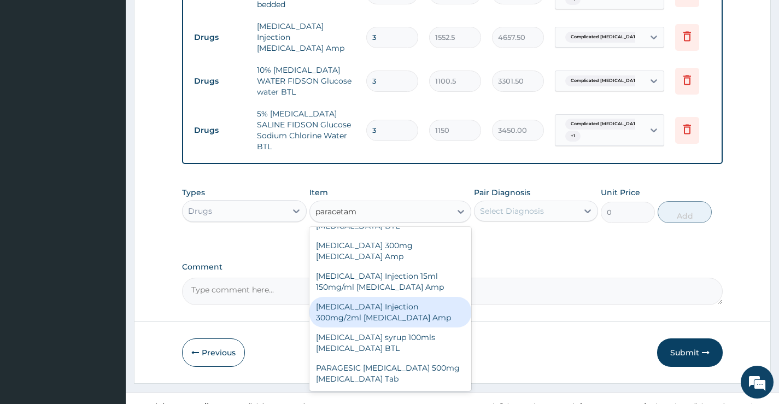
click at [391, 299] on div "[MEDICAL_DATA] Injection 300mg/2ml [MEDICAL_DATA] Amp" at bounding box center [390, 312] width 162 height 31
type input "278.75"
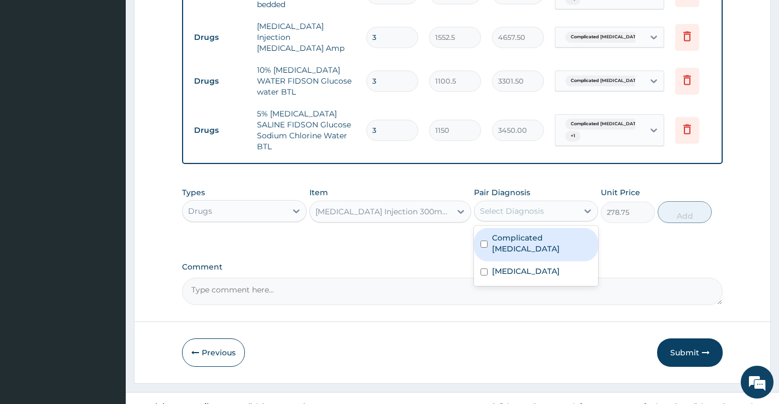
click at [573, 202] on div "Select Diagnosis" at bounding box center [525, 210] width 103 height 17
click at [483, 240] on input "checkbox" at bounding box center [483, 243] width 7 height 7
checkbox input "true"
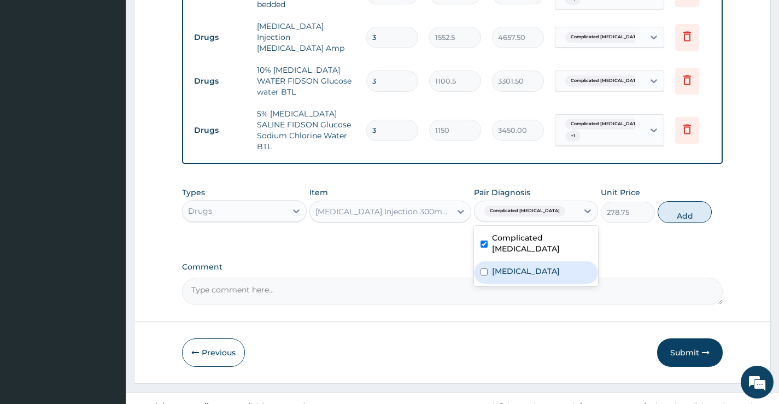
click at [487, 268] on input "checkbox" at bounding box center [483, 271] width 7 height 7
checkbox input "true"
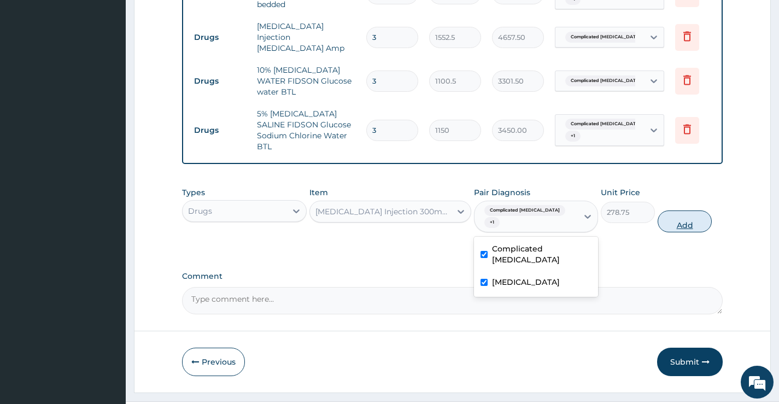
click at [679, 210] on button "Add" at bounding box center [684, 221] width 54 height 22
type input "0"
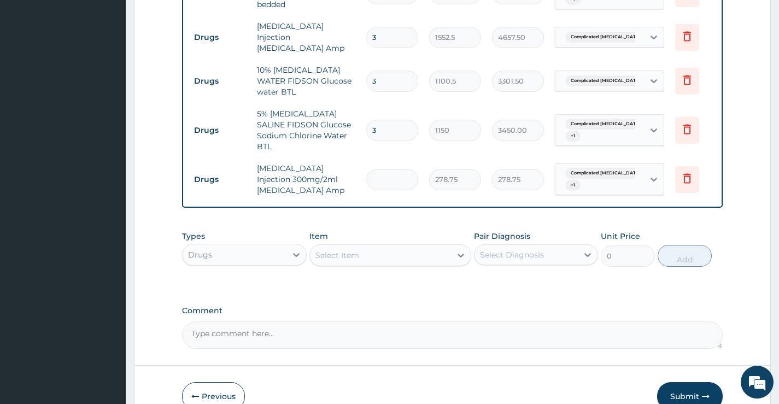
type input "0.00"
type input "6"
type input "1672.50"
type input "6"
click at [357, 249] on div "Select Item" at bounding box center [390, 255] width 162 height 22
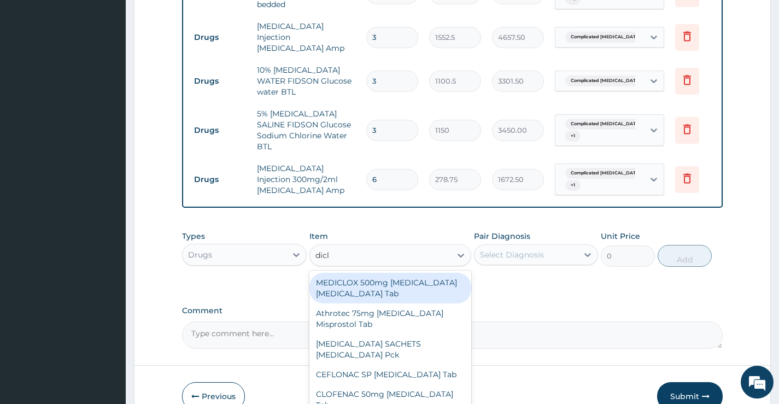
type input "diclo"
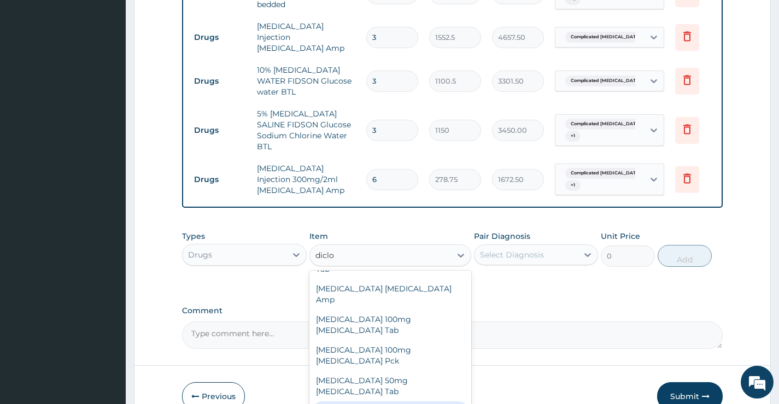
scroll to position [273, 0]
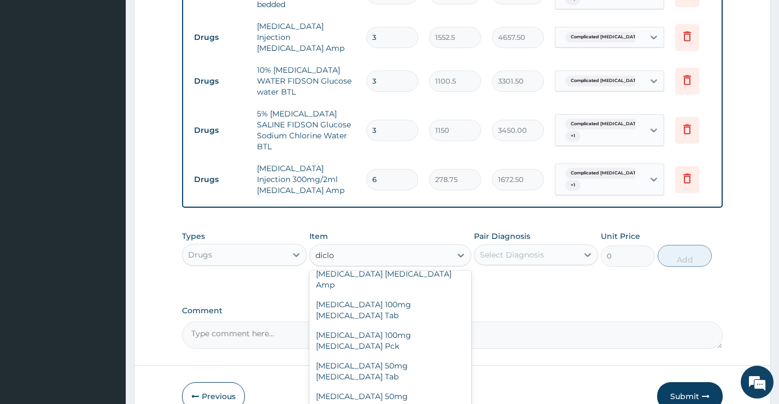
type input "345"
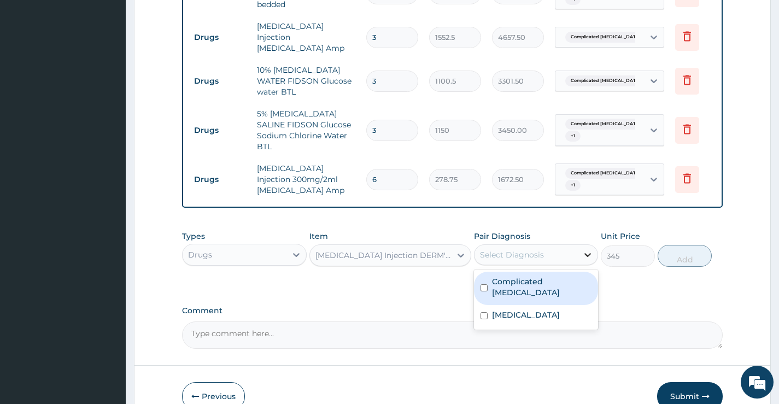
click at [578, 248] on div at bounding box center [588, 255] width 20 height 20
click at [488, 272] on div "Complicated [MEDICAL_DATA]" at bounding box center [536, 288] width 124 height 33
checkbox input "true"
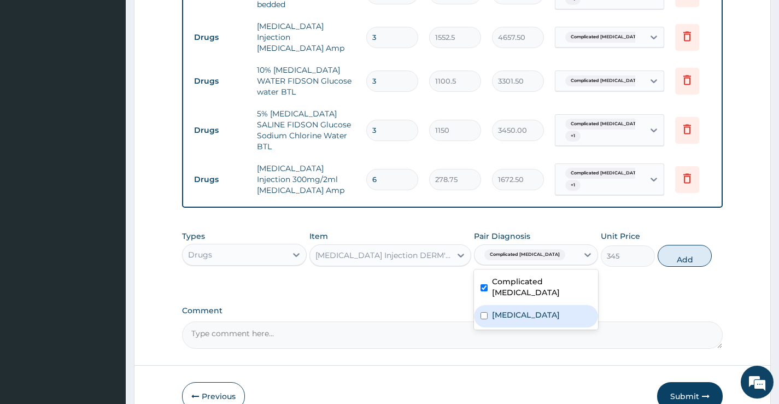
click at [486, 312] on input "checkbox" at bounding box center [483, 315] width 7 height 7
checkbox input "true"
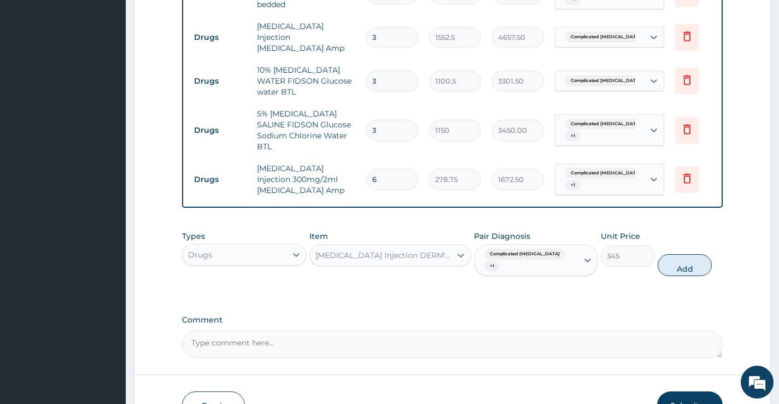
click at [674, 254] on button "Add" at bounding box center [684, 265] width 54 height 22
type input "0"
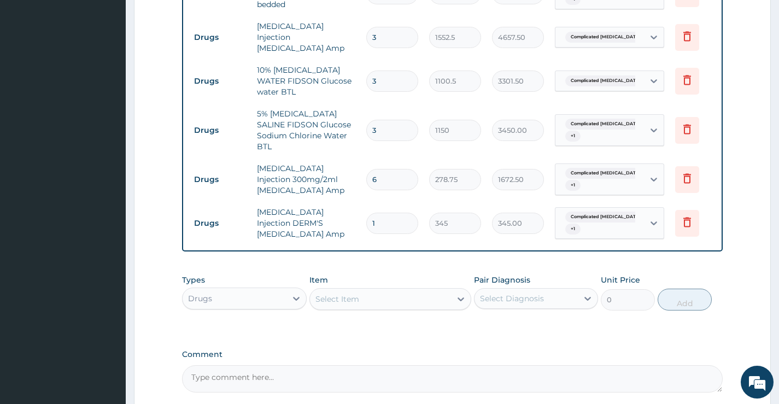
type input "0.00"
type input "2"
type input "690.00"
type input "2"
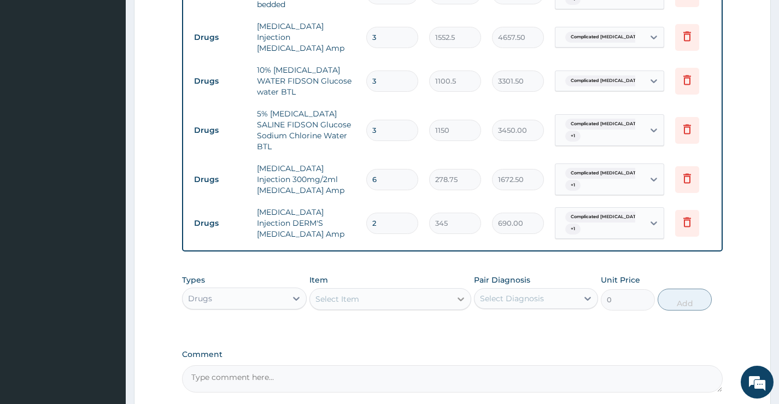
click at [458, 293] on icon at bounding box center [460, 298] width 11 height 11
type input "ceftri"
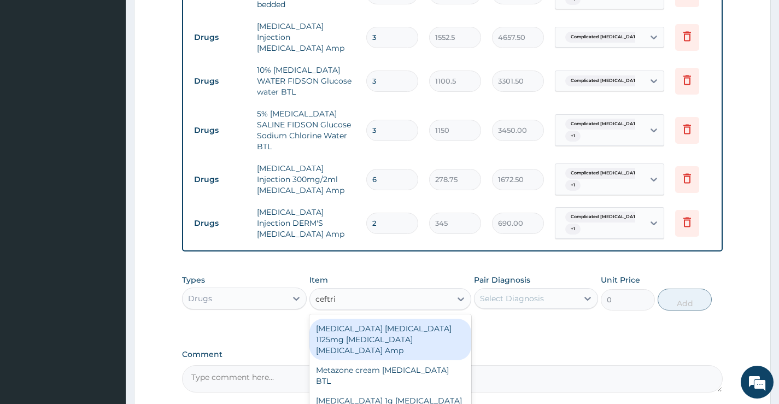
scroll to position [55, 0]
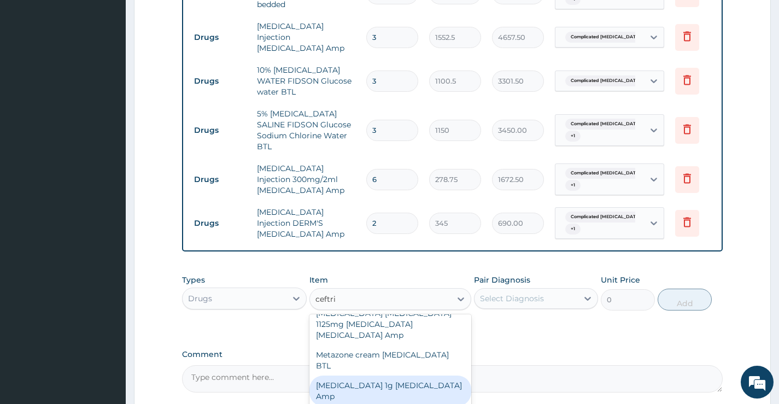
click at [403, 375] on div "[MEDICAL_DATA] 1g [MEDICAL_DATA] Amp" at bounding box center [390, 390] width 162 height 31
type input "862.5"
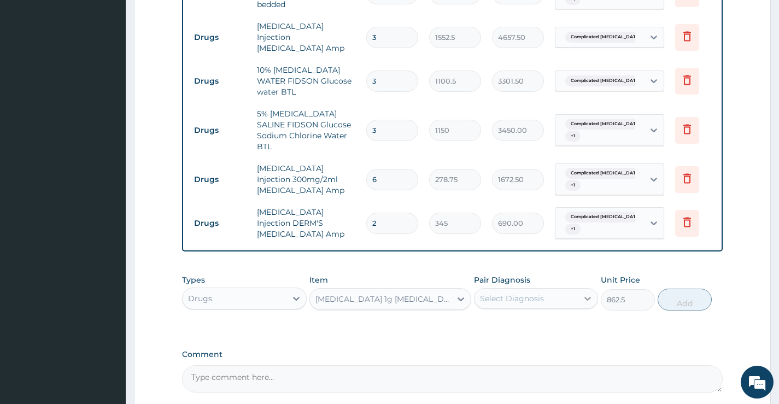
click at [585, 293] on icon at bounding box center [587, 298] width 11 height 11
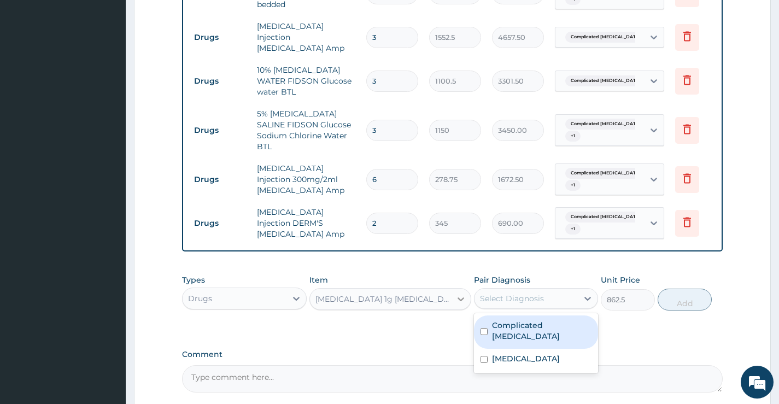
click at [463, 293] on icon at bounding box center [460, 298] width 11 height 11
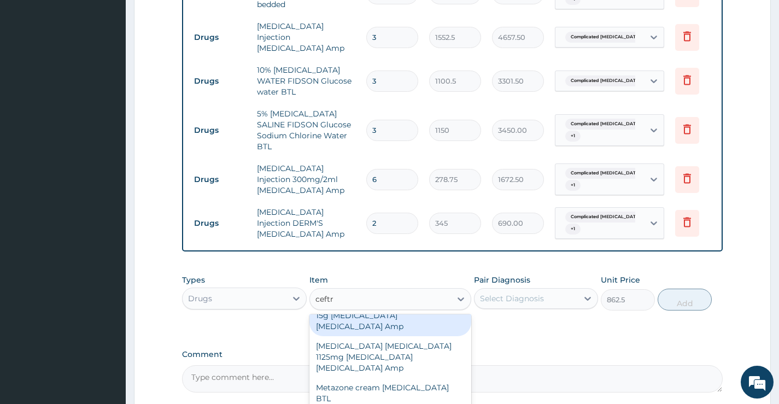
scroll to position [2, 0]
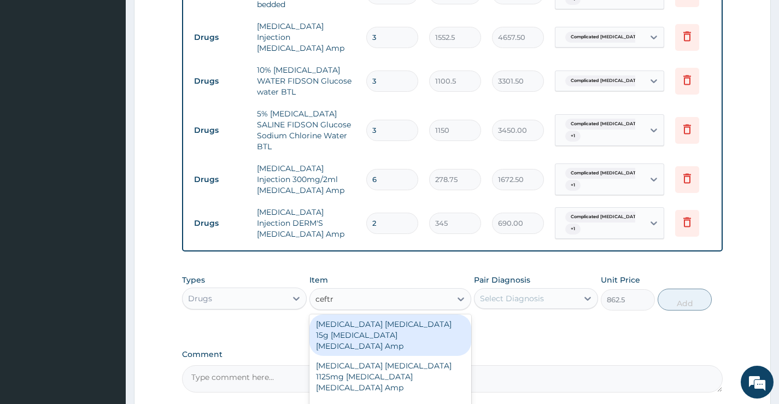
type input "ceftri"
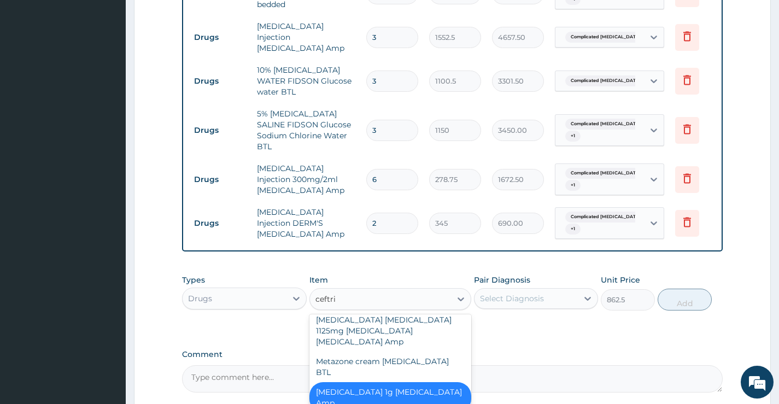
scroll to position [57, 0]
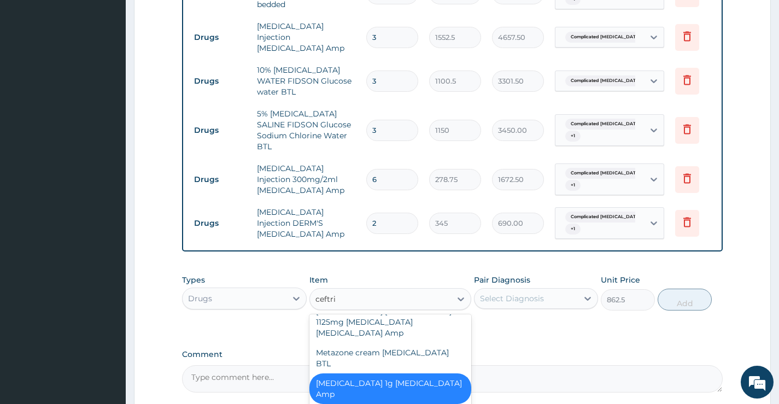
click at [405, 373] on div "[MEDICAL_DATA] 1g [MEDICAL_DATA] Amp" at bounding box center [390, 388] width 162 height 31
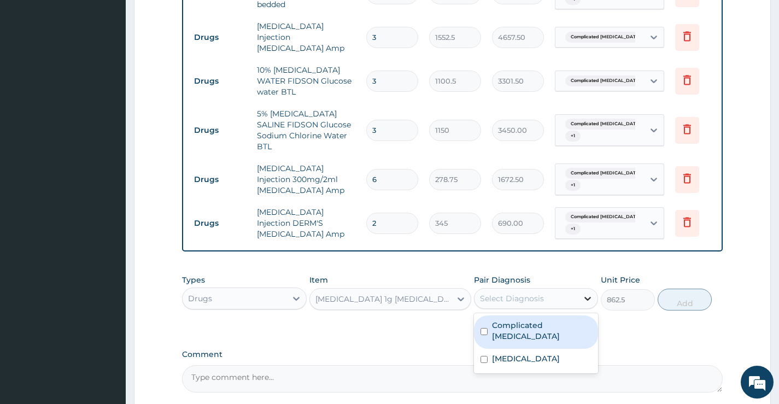
click at [586, 289] on div at bounding box center [588, 299] width 20 height 20
click at [487, 328] on input "checkbox" at bounding box center [483, 331] width 7 height 7
checkbox input "true"
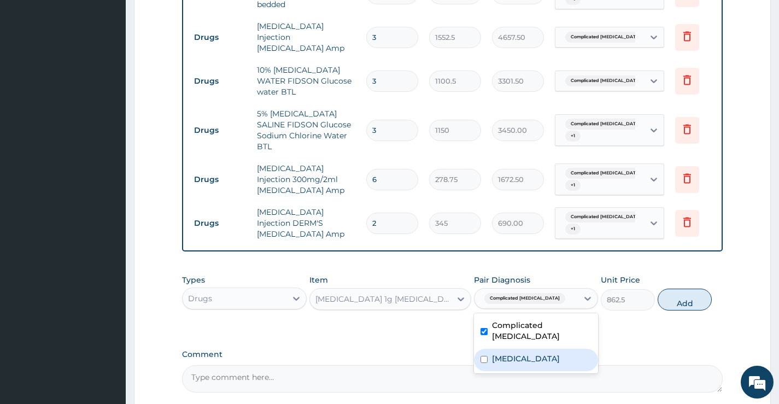
click at [486, 356] on input "checkbox" at bounding box center [483, 359] width 7 height 7
checkbox input "true"
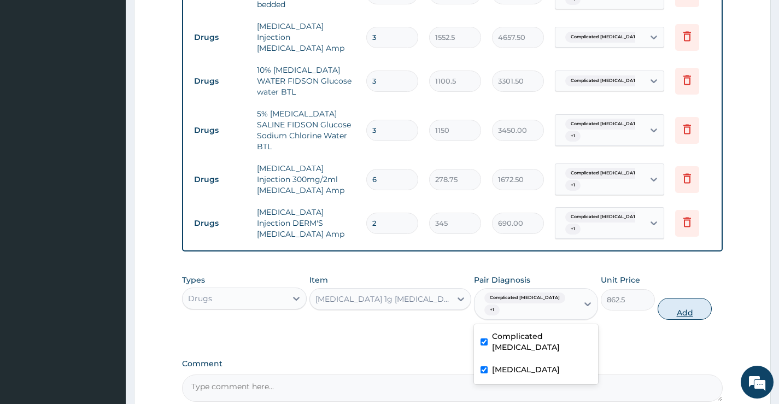
click at [678, 298] on button "Add" at bounding box center [684, 309] width 54 height 22
type input "0"
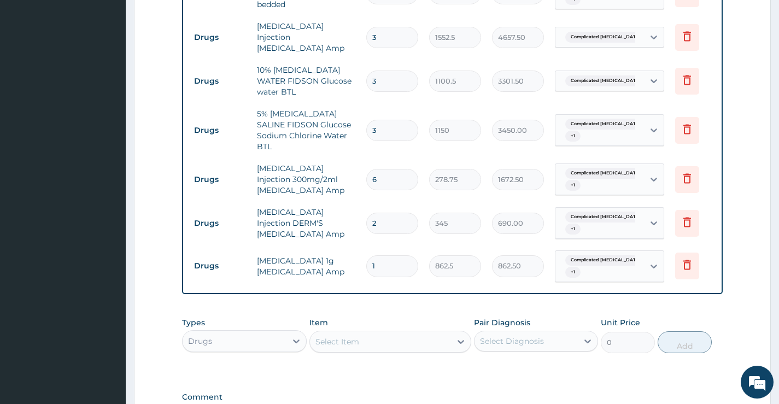
type input "0.00"
type input "2"
type input "1725.00"
type input "2"
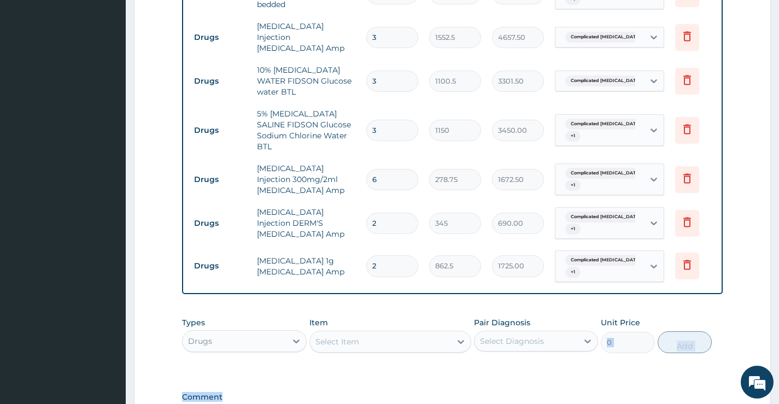
click at [379, 333] on div "Select Item" at bounding box center [381, 341] width 142 height 17
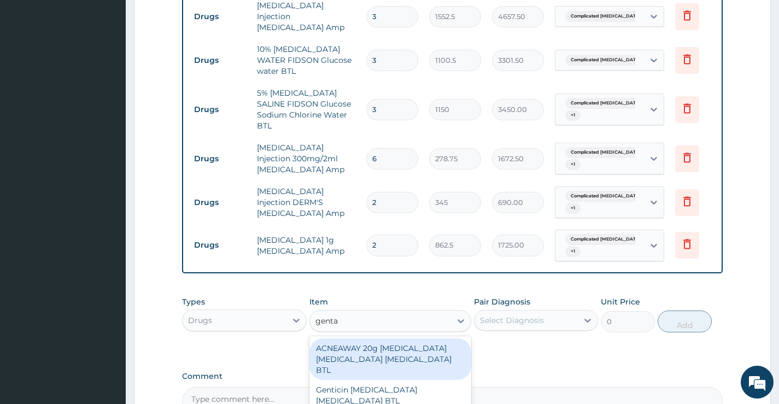
scroll to position [649, 0]
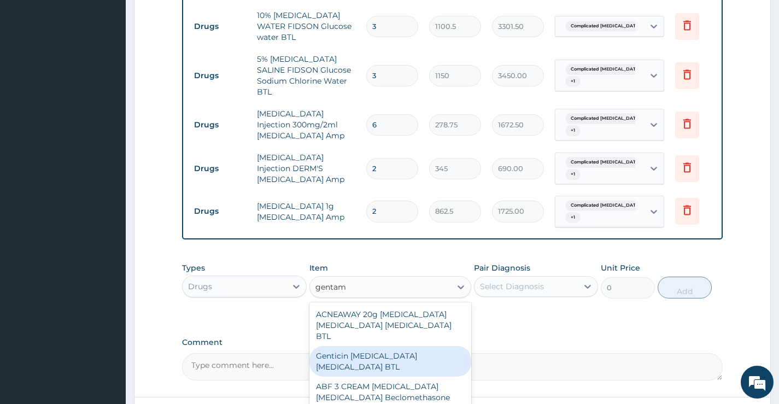
type input "gentami"
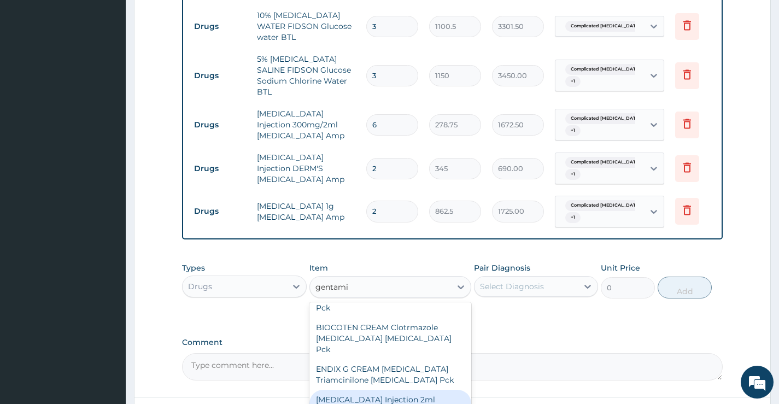
scroll to position [219, 0]
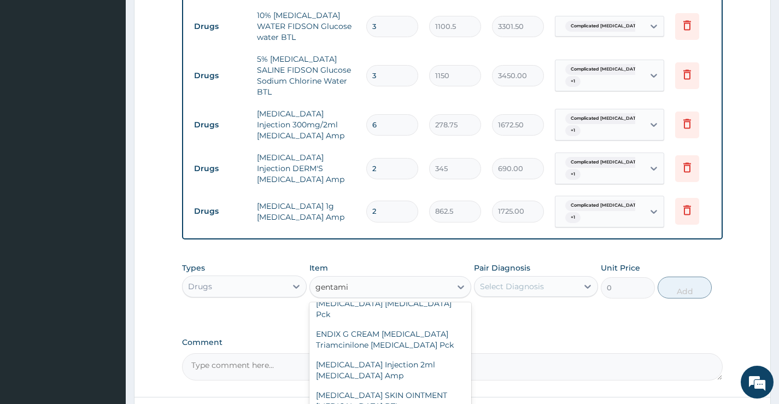
type input "517.5"
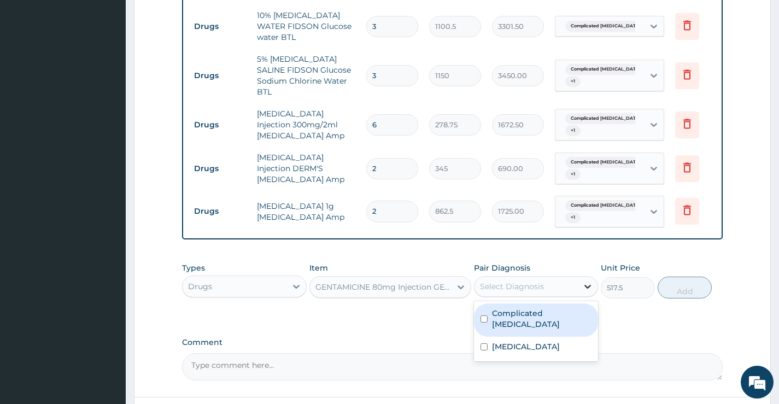
click at [579, 277] on div at bounding box center [588, 286] width 20 height 20
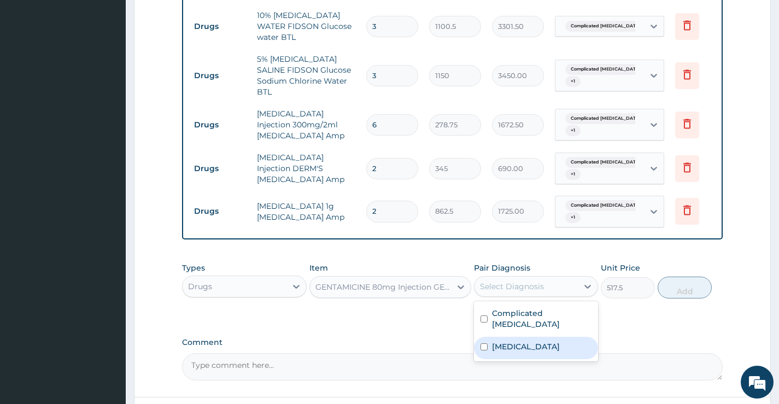
click at [484, 343] on input "checkbox" at bounding box center [483, 346] width 7 height 7
checkbox input "true"
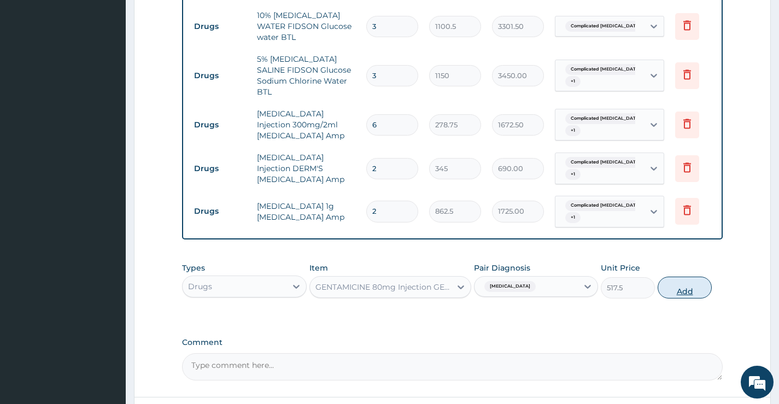
click at [673, 276] on button "Add" at bounding box center [684, 287] width 54 height 22
type input "0"
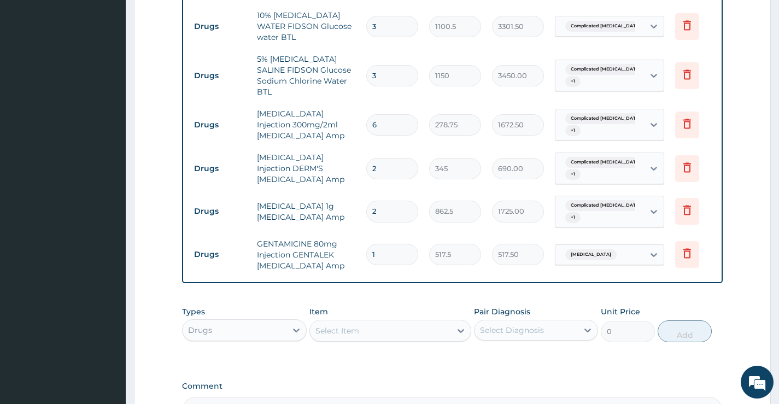
type input "0.00"
type input "4"
type input "2070.00"
type input "4"
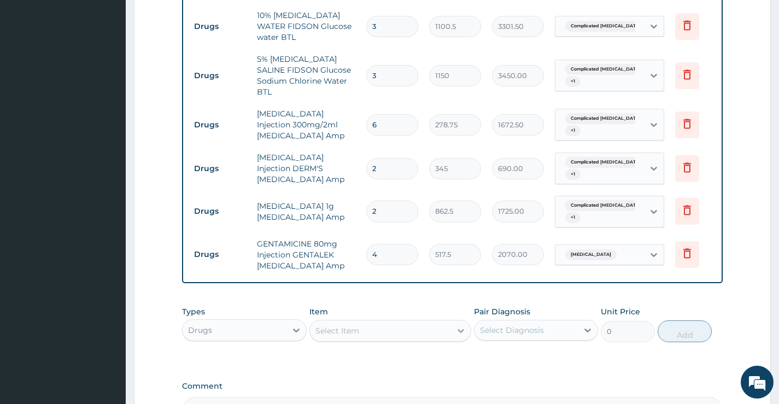
click at [452, 321] on div at bounding box center [461, 331] width 20 height 20
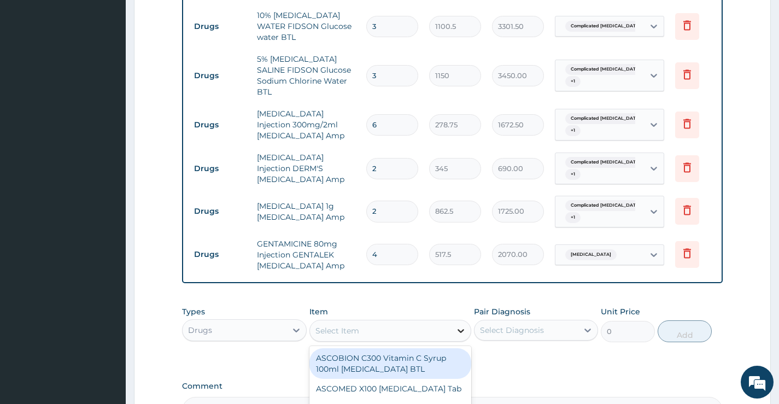
click at [462, 325] on icon at bounding box center [460, 330] width 11 height 11
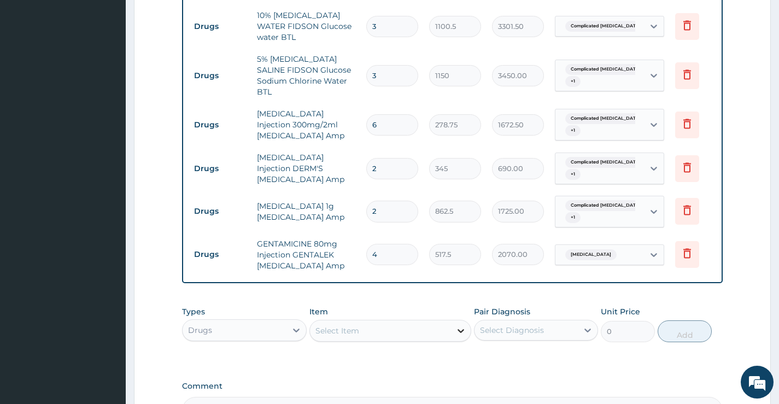
click at [462, 325] on icon at bounding box center [460, 330] width 11 height 11
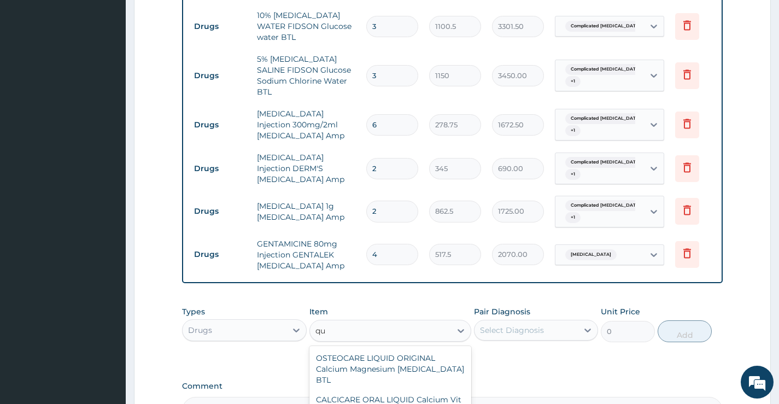
type input "q"
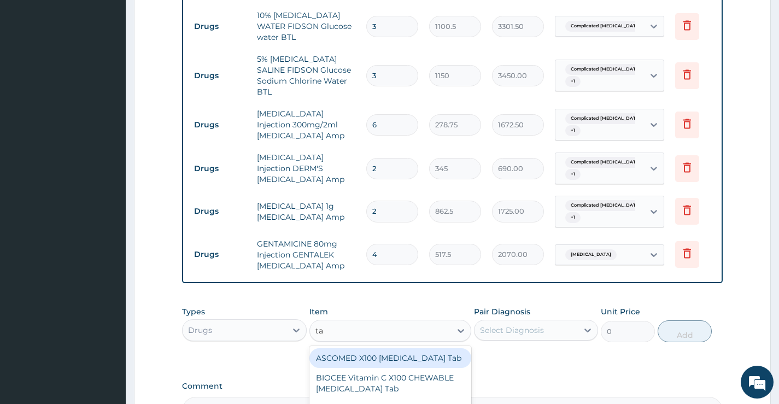
type input "t"
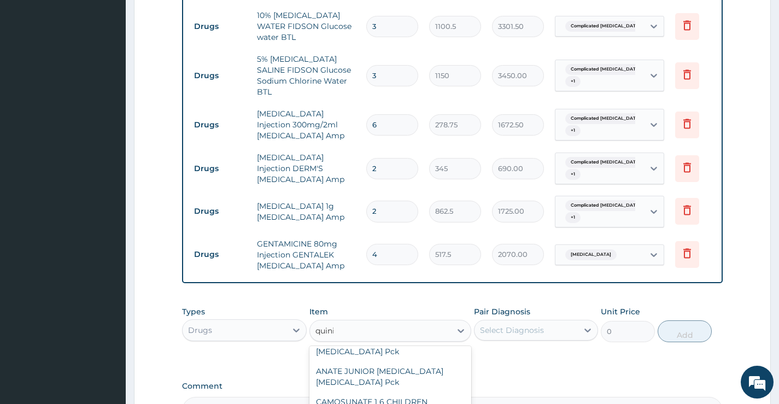
scroll to position [0, 0]
type input "q"
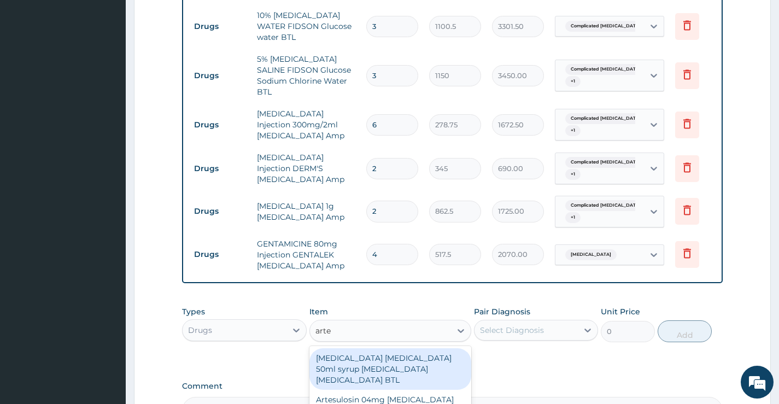
type input "artem"
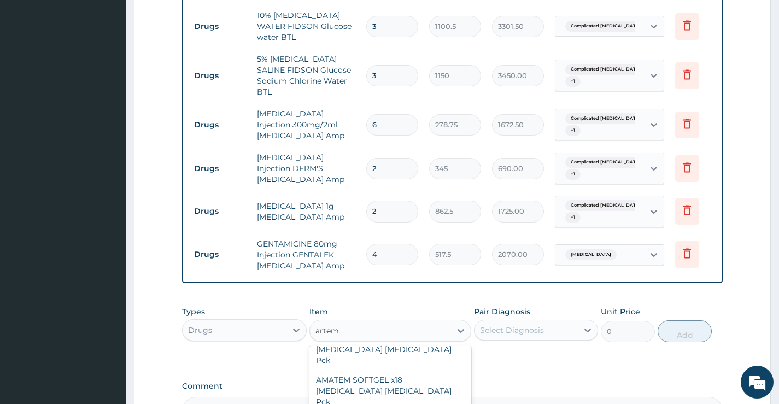
scroll to position [328, 0]
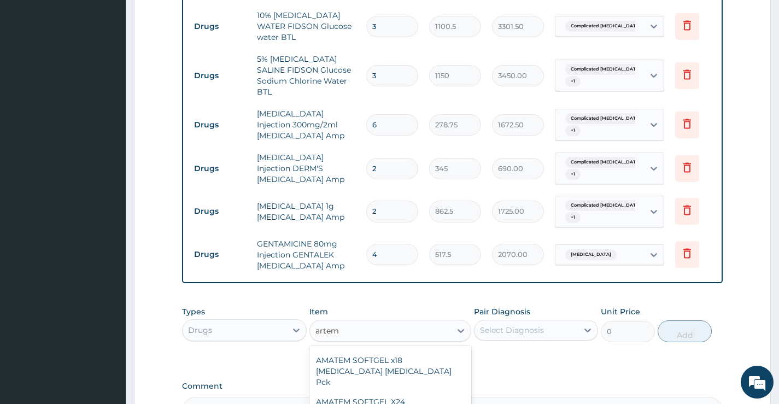
type input "2760"
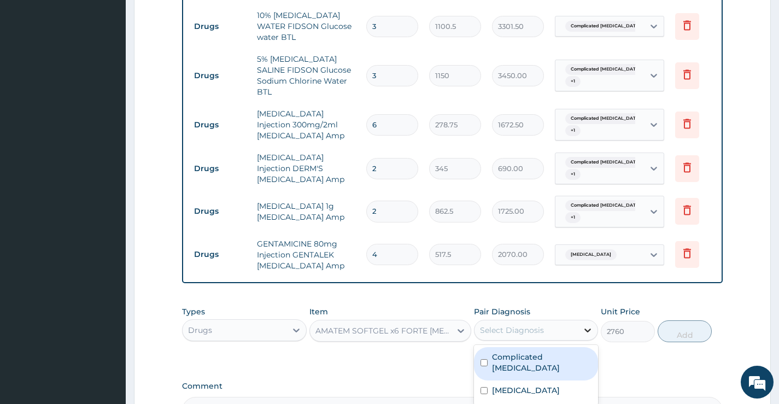
click at [591, 321] on div at bounding box center [588, 330] width 20 height 20
click at [486, 359] on input "checkbox" at bounding box center [483, 362] width 7 height 7
checkbox input "true"
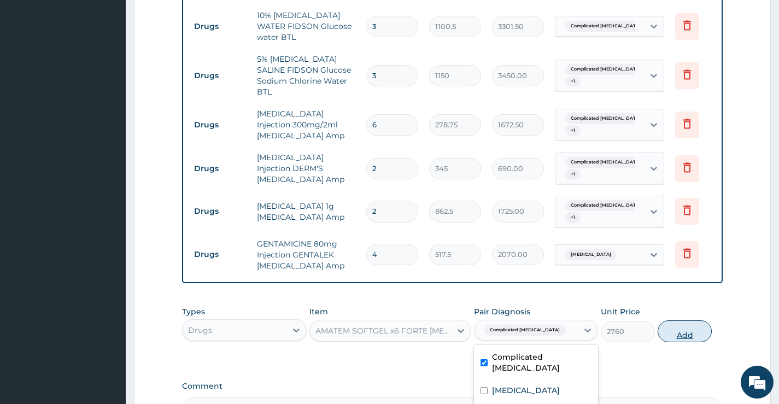
click at [683, 320] on button "Add" at bounding box center [684, 331] width 54 height 22
type input "0"
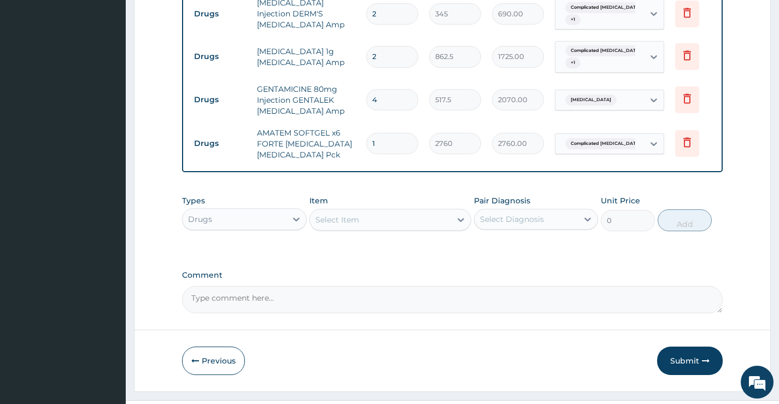
scroll to position [810, 0]
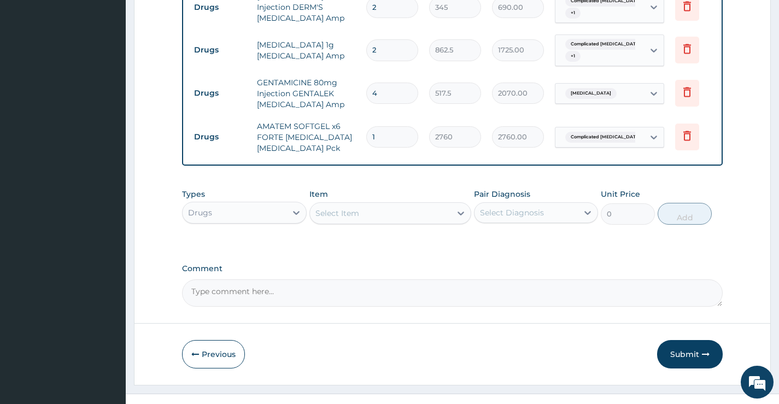
click at [442, 204] on div "Select Item" at bounding box center [381, 212] width 142 height 17
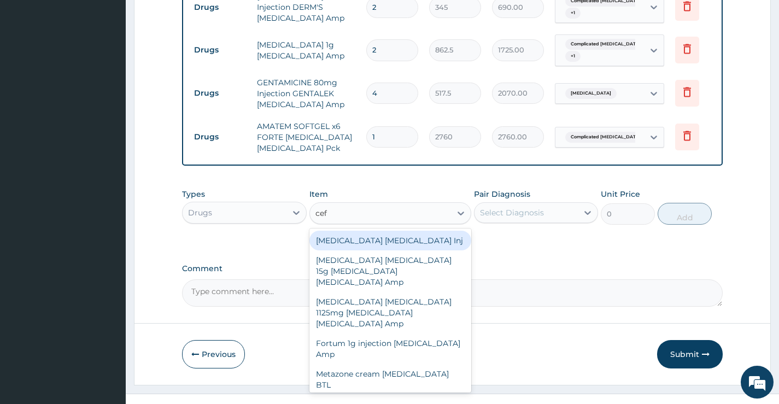
type input "cefi"
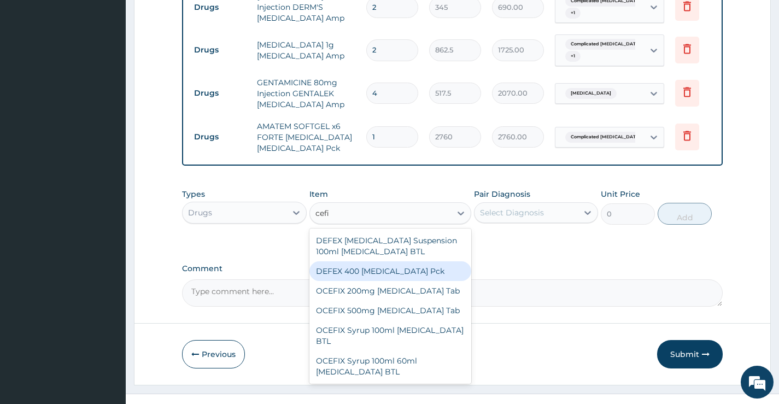
click at [392, 261] on div "DEFEX 400 [MEDICAL_DATA] Pck" at bounding box center [390, 271] width 162 height 20
type input "1500.75"
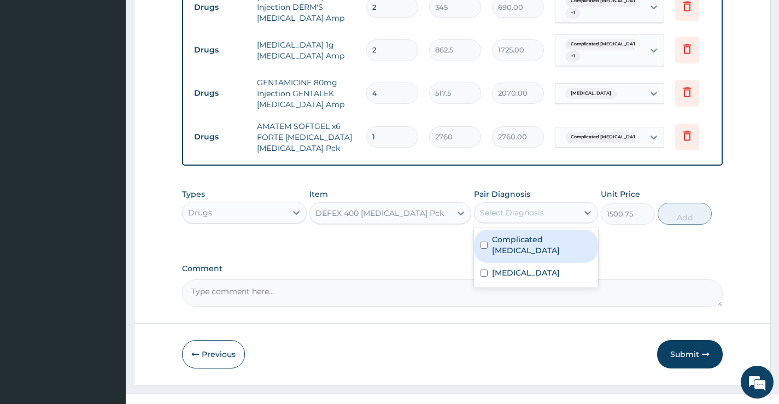
click at [577, 204] on div "Select Diagnosis" at bounding box center [525, 212] width 103 height 17
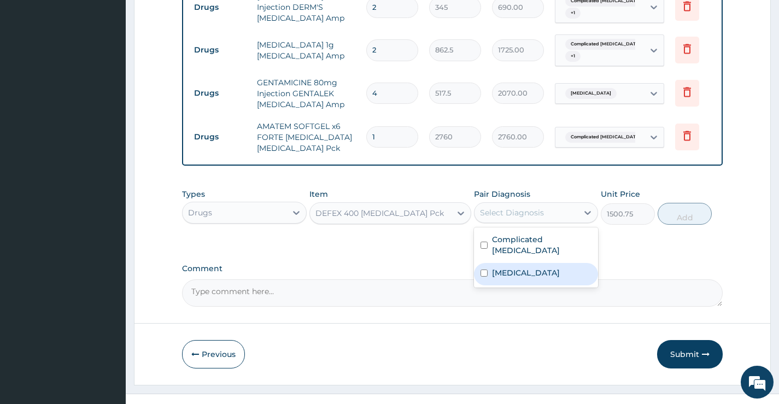
click at [487, 269] on input "checkbox" at bounding box center [483, 272] width 7 height 7
checkbox input "true"
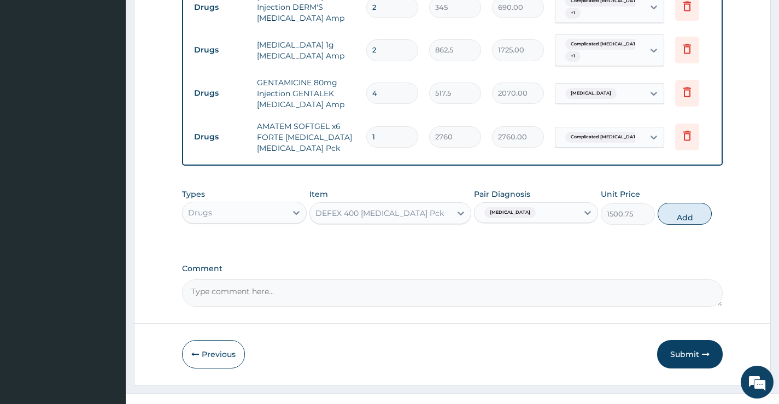
click at [673, 203] on button "Add" at bounding box center [684, 214] width 54 height 22
type input "0"
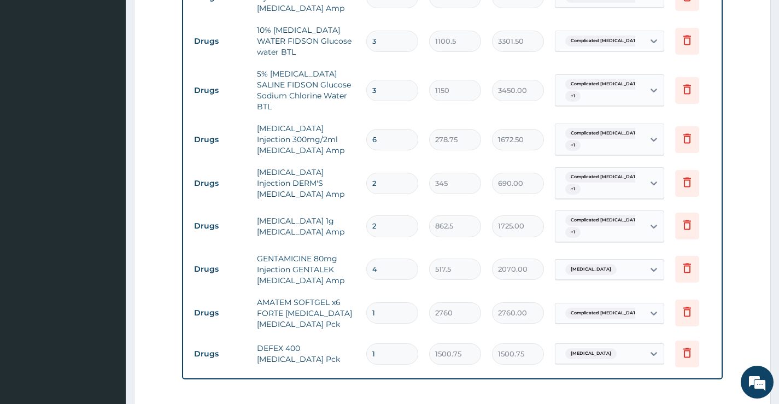
scroll to position [848, 0]
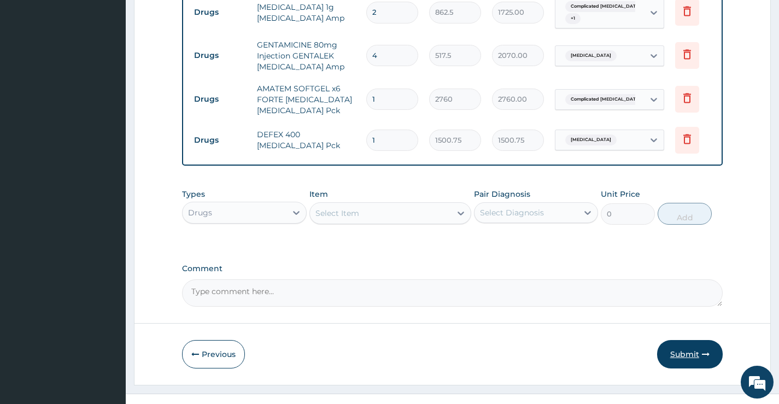
click at [687, 345] on button "Submit" at bounding box center [690, 354] width 66 height 28
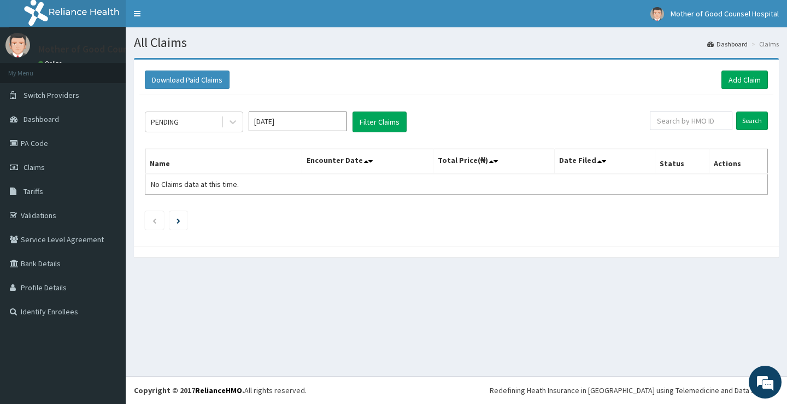
click at [774, 39] on li "Claims" at bounding box center [764, 43] width 30 height 9
click at [772, 43] on li "Claims" at bounding box center [764, 43] width 30 height 9
